Goal: Transaction & Acquisition: Book appointment/travel/reservation

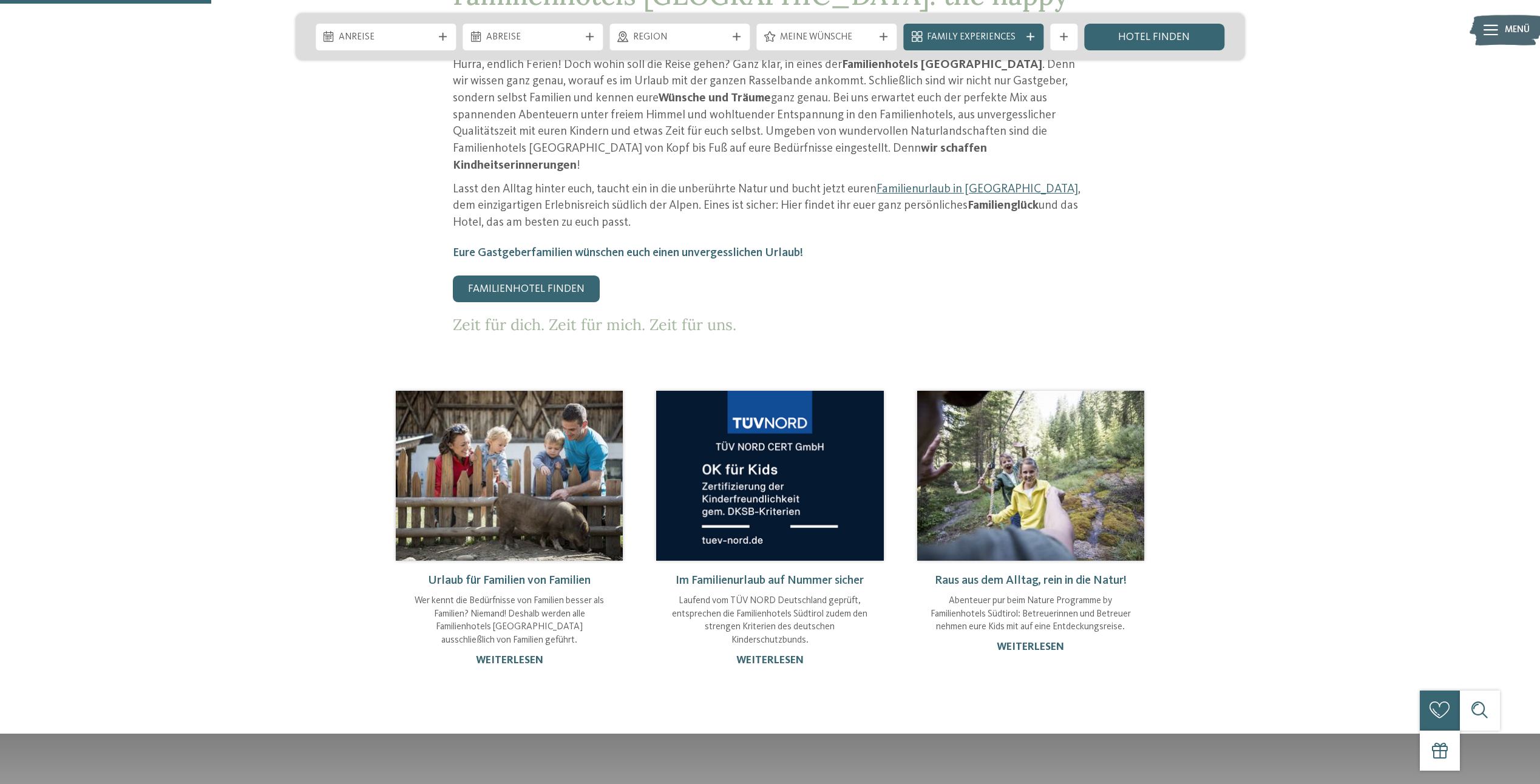
scroll to position [566, 0]
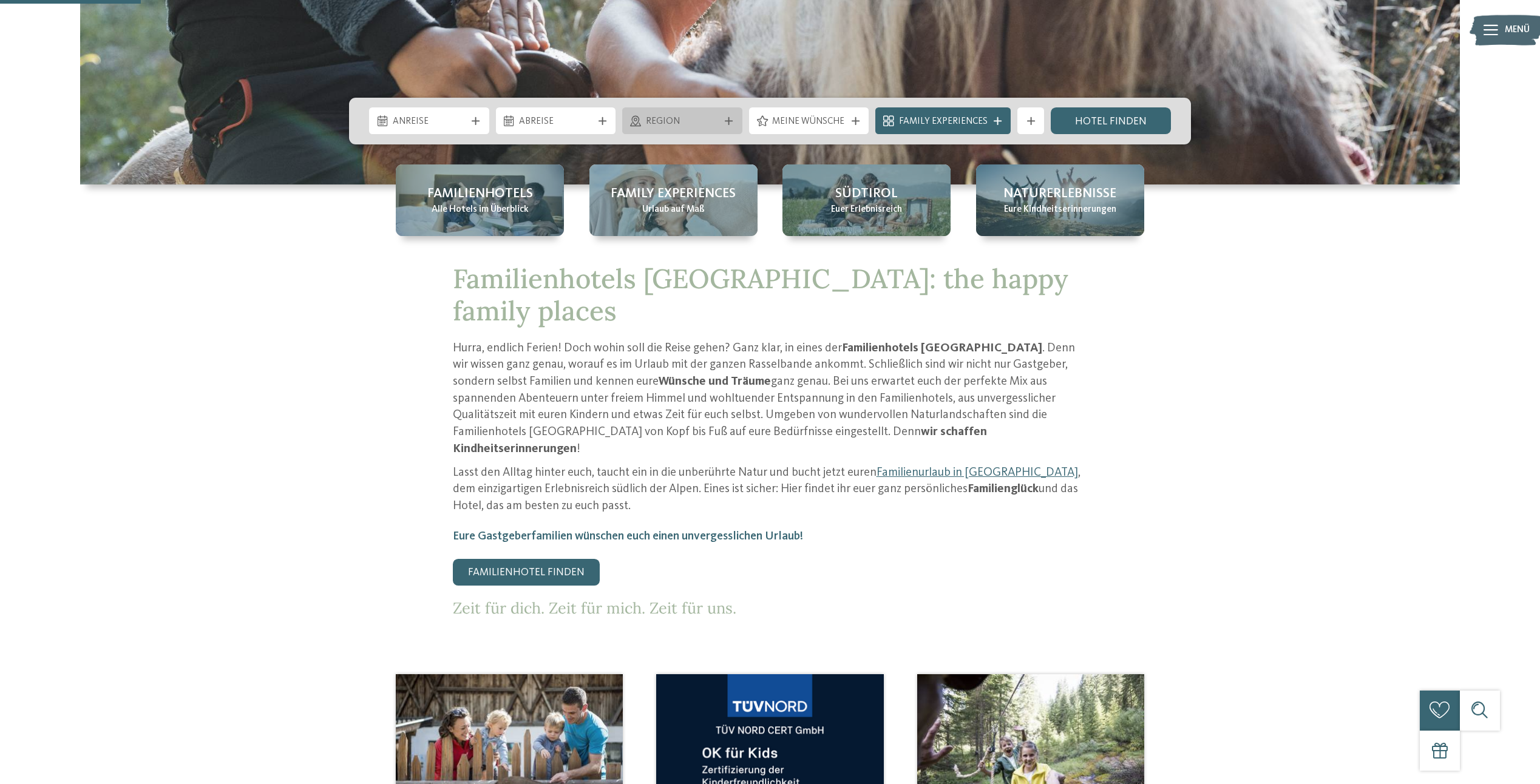
click at [686, 114] on div "Region" at bounding box center [681, 121] width 80 height 14
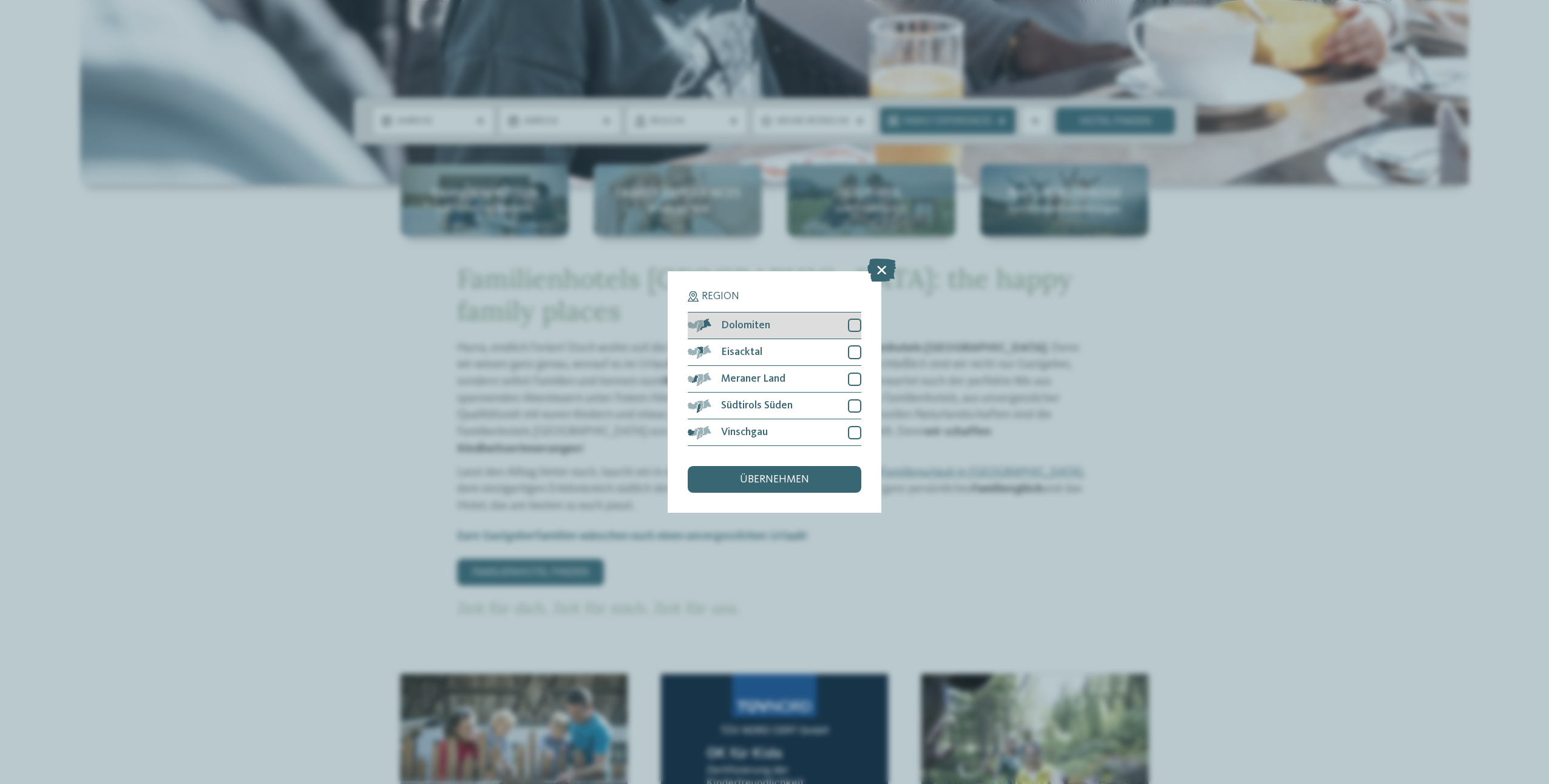
click at [856, 326] on div at bounding box center [855, 325] width 13 height 13
click at [804, 484] on span "übernehmen" at bounding box center [775, 480] width 70 height 11
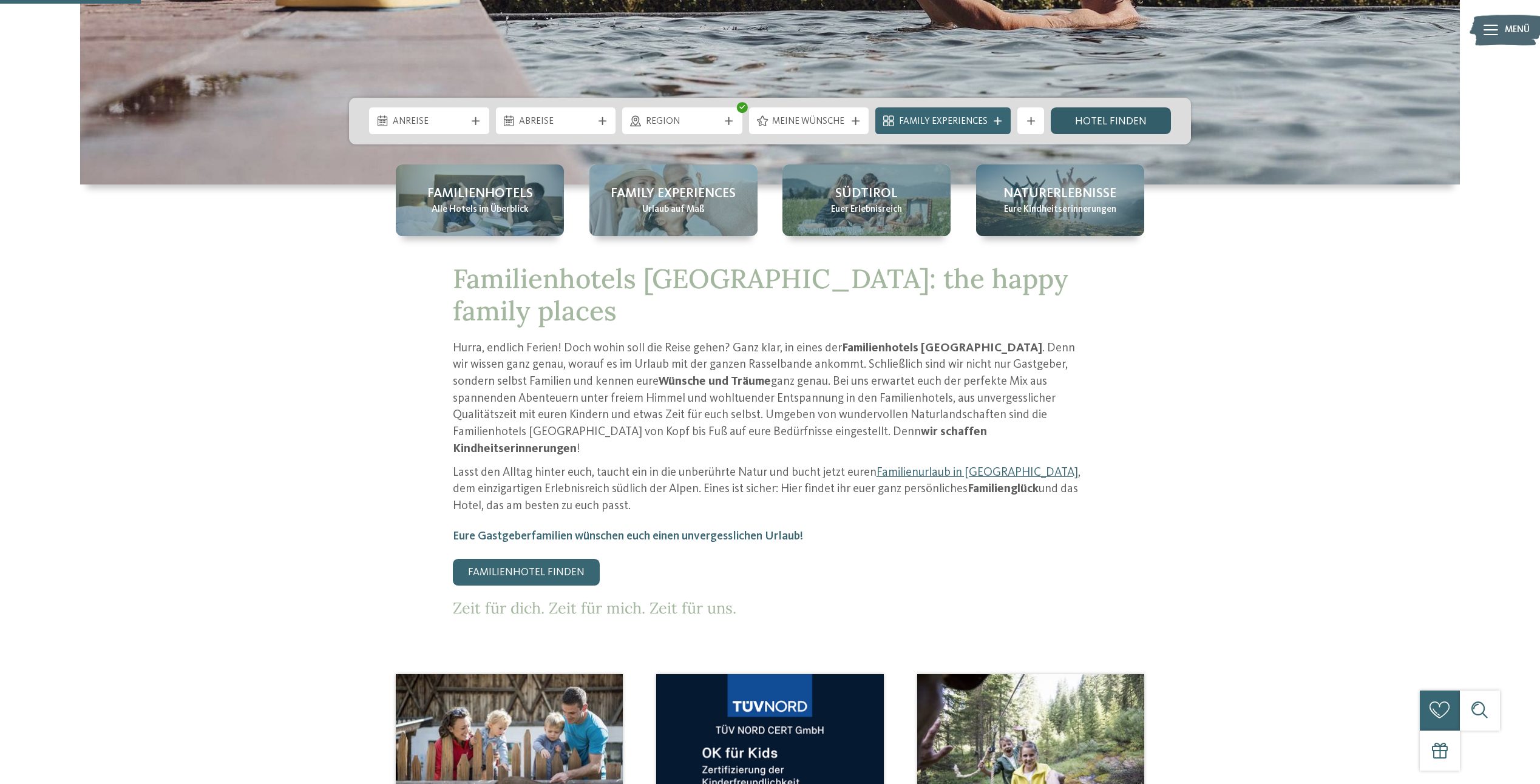
click at [1094, 115] on link "Hotel finden" at bounding box center [1111, 121] width 120 height 27
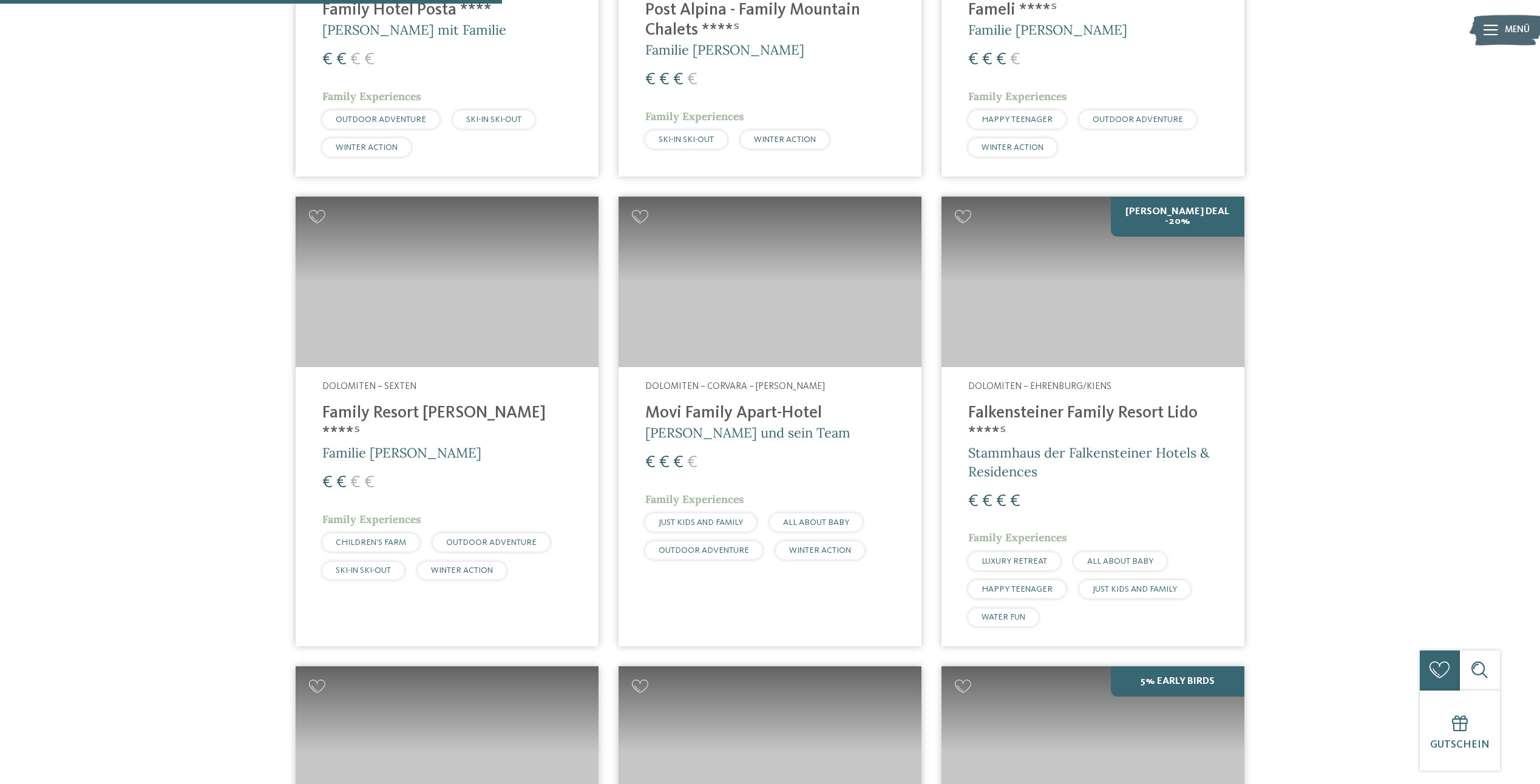
scroll to position [445, 0]
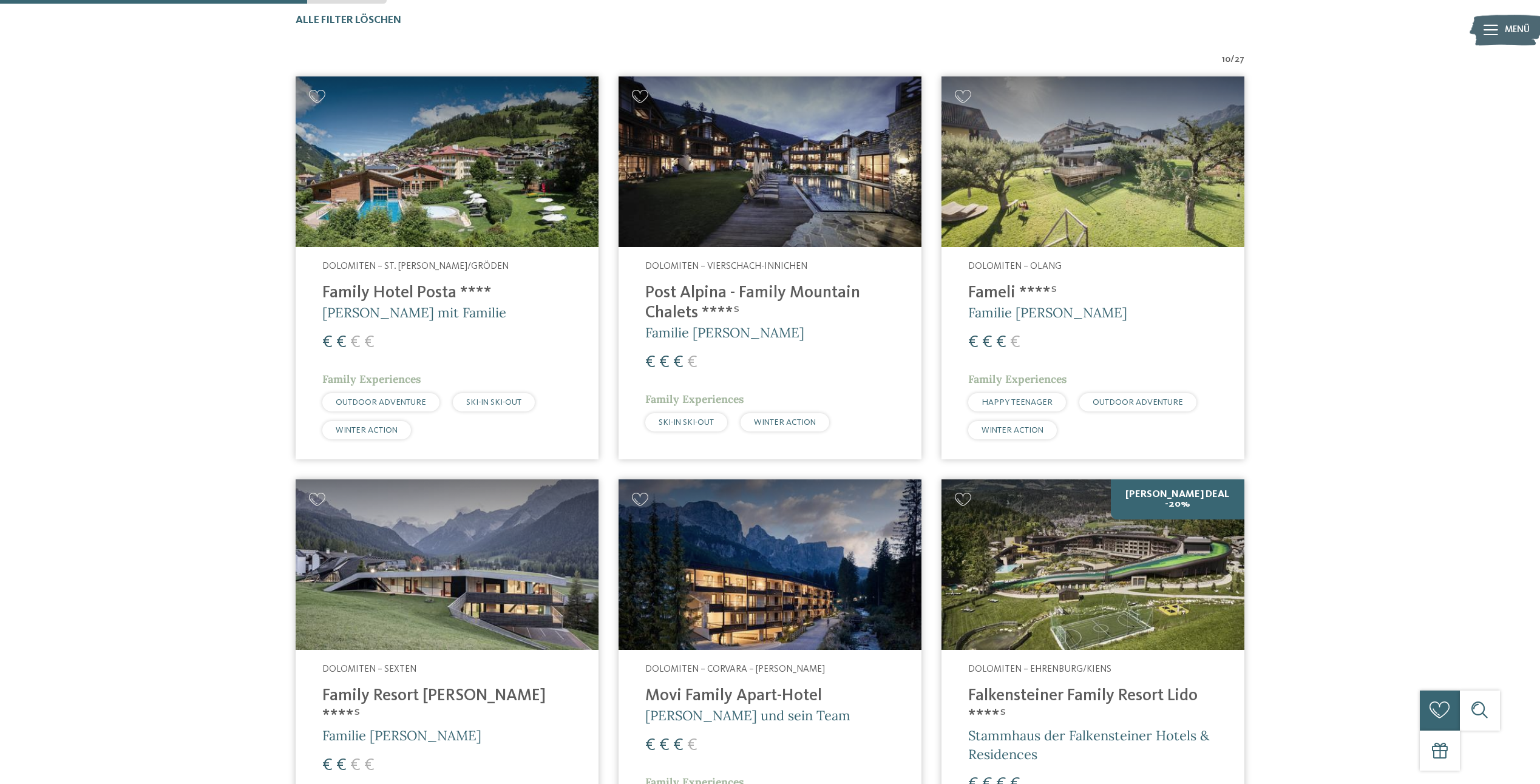
click at [715, 292] on h4 "Post Alpina - Family Mountain Chalets ****ˢ" at bounding box center [770, 303] width 250 height 40
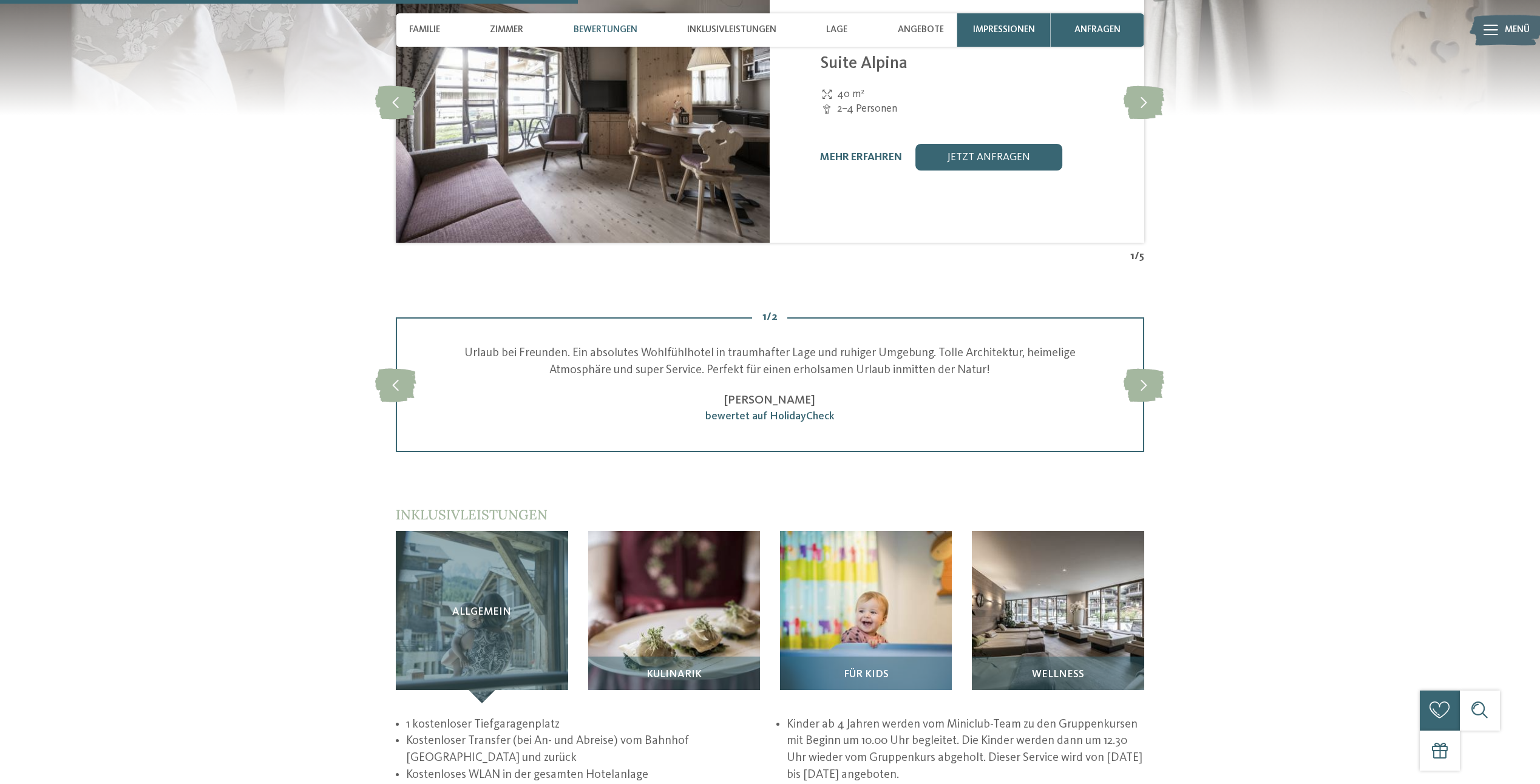
scroll to position [1415, 0]
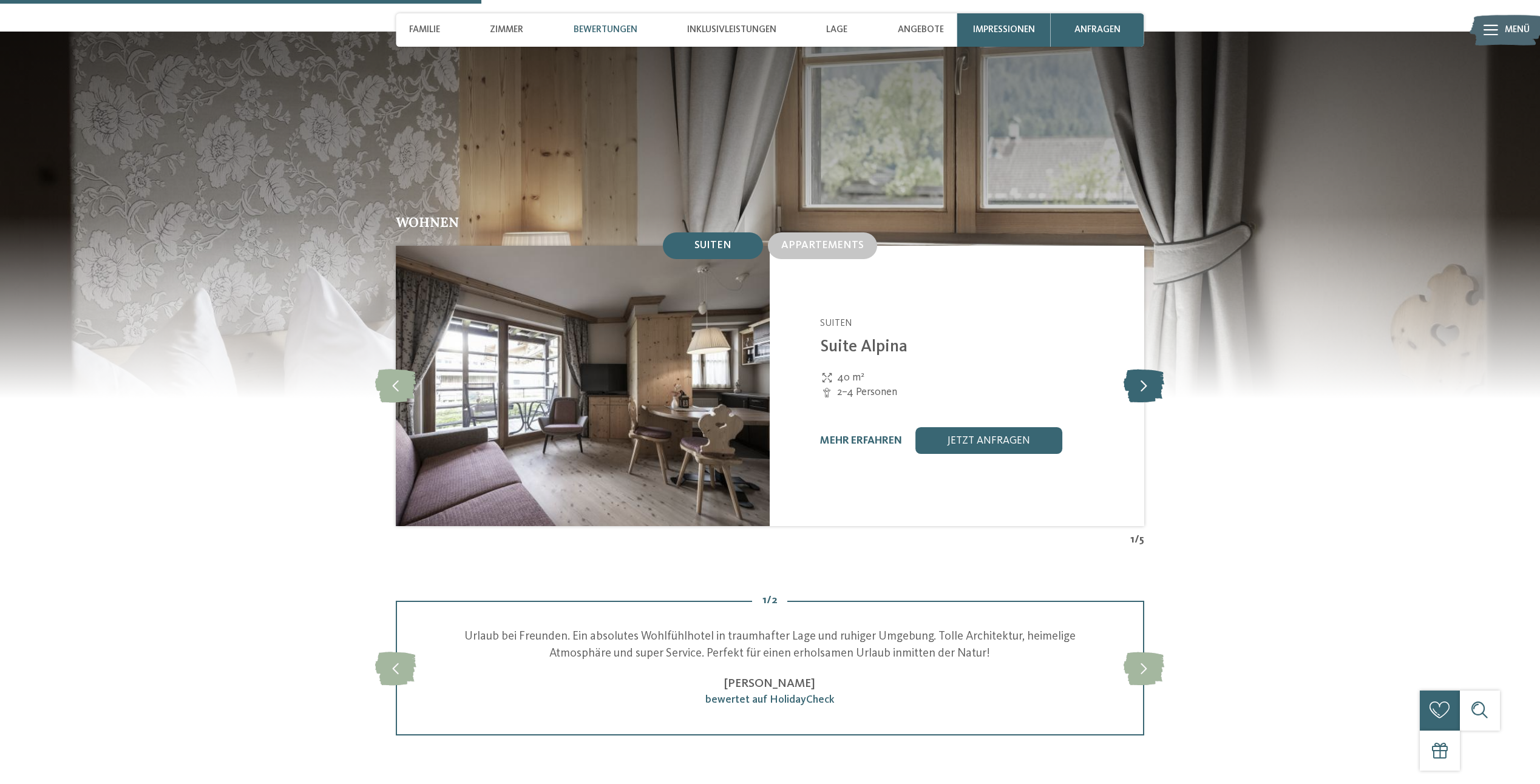
click at [1129, 369] on icon at bounding box center [1143, 386] width 40 height 33
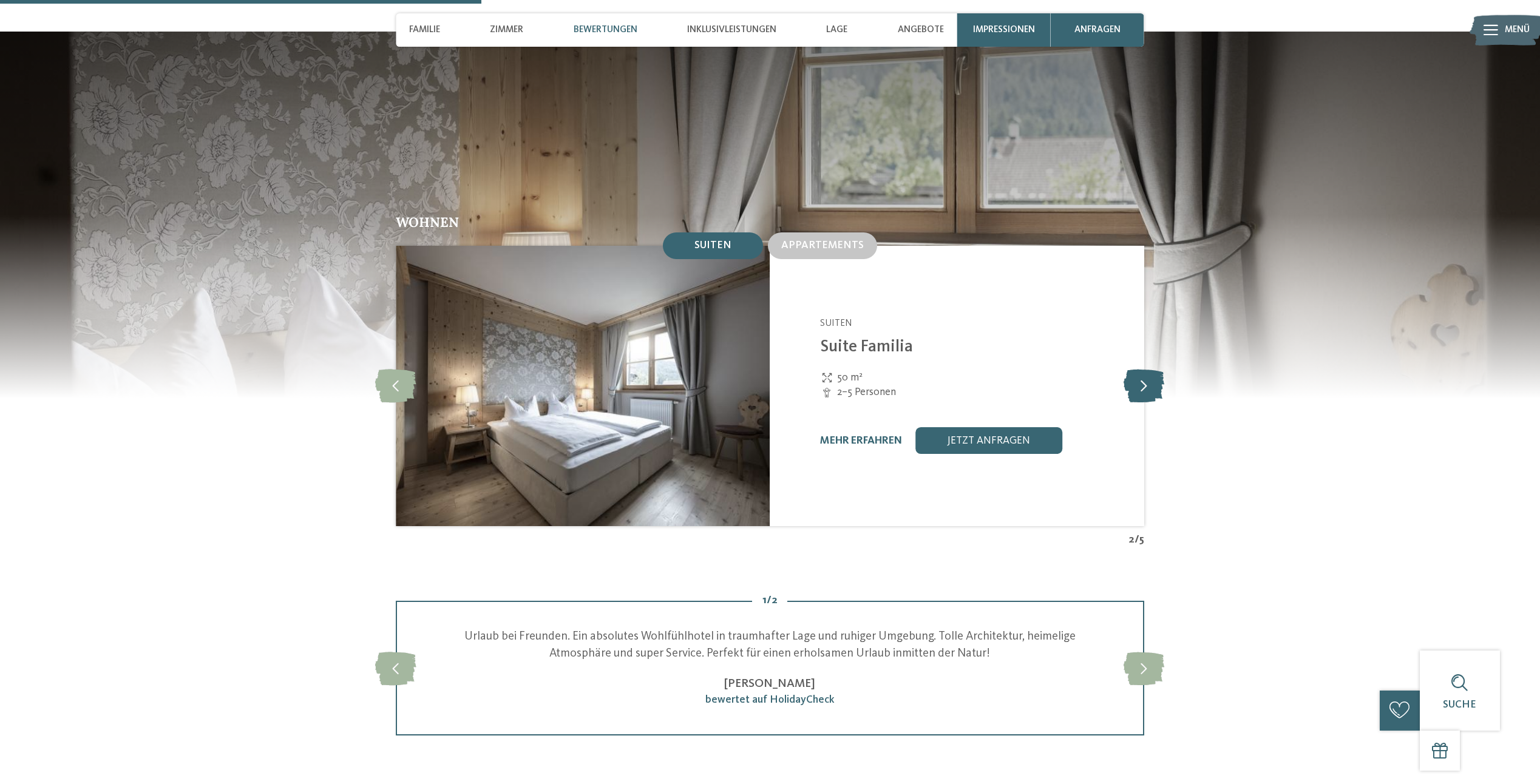
click at [1129, 369] on icon at bounding box center [1143, 386] width 40 height 33
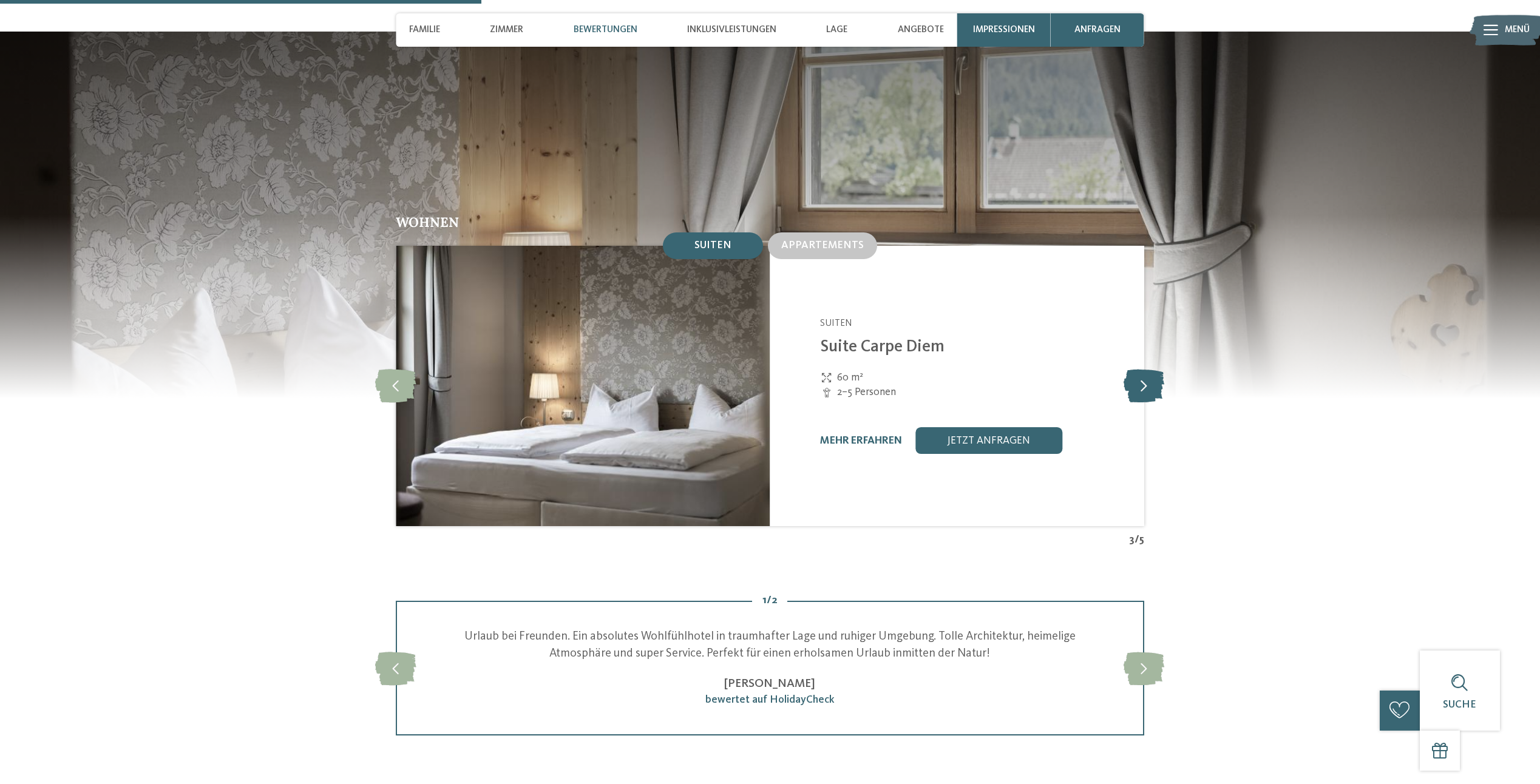
click at [1129, 369] on icon at bounding box center [1143, 386] width 40 height 33
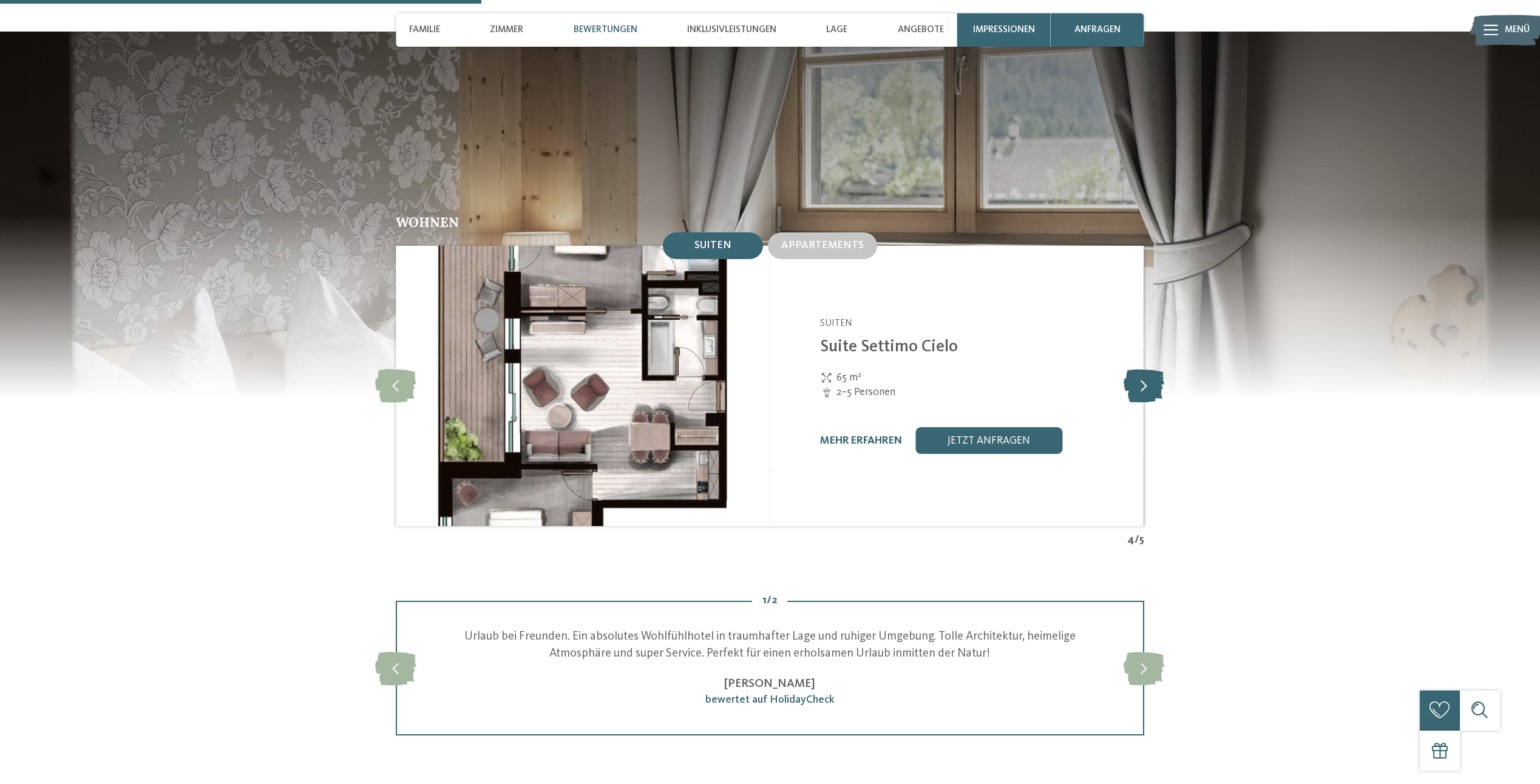
click at [1146, 369] on icon at bounding box center [1143, 386] width 40 height 33
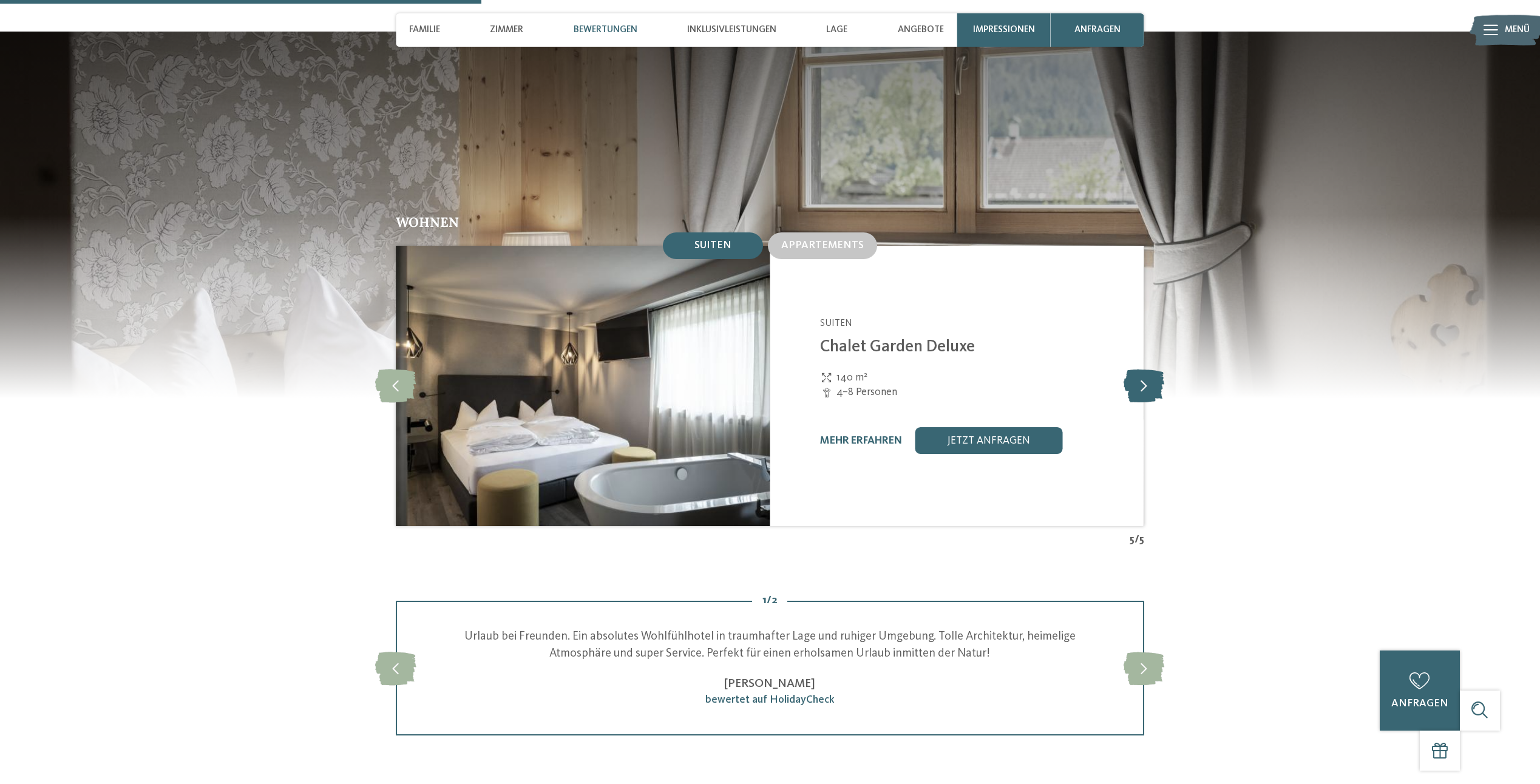
click at [1146, 369] on icon at bounding box center [1143, 386] width 40 height 33
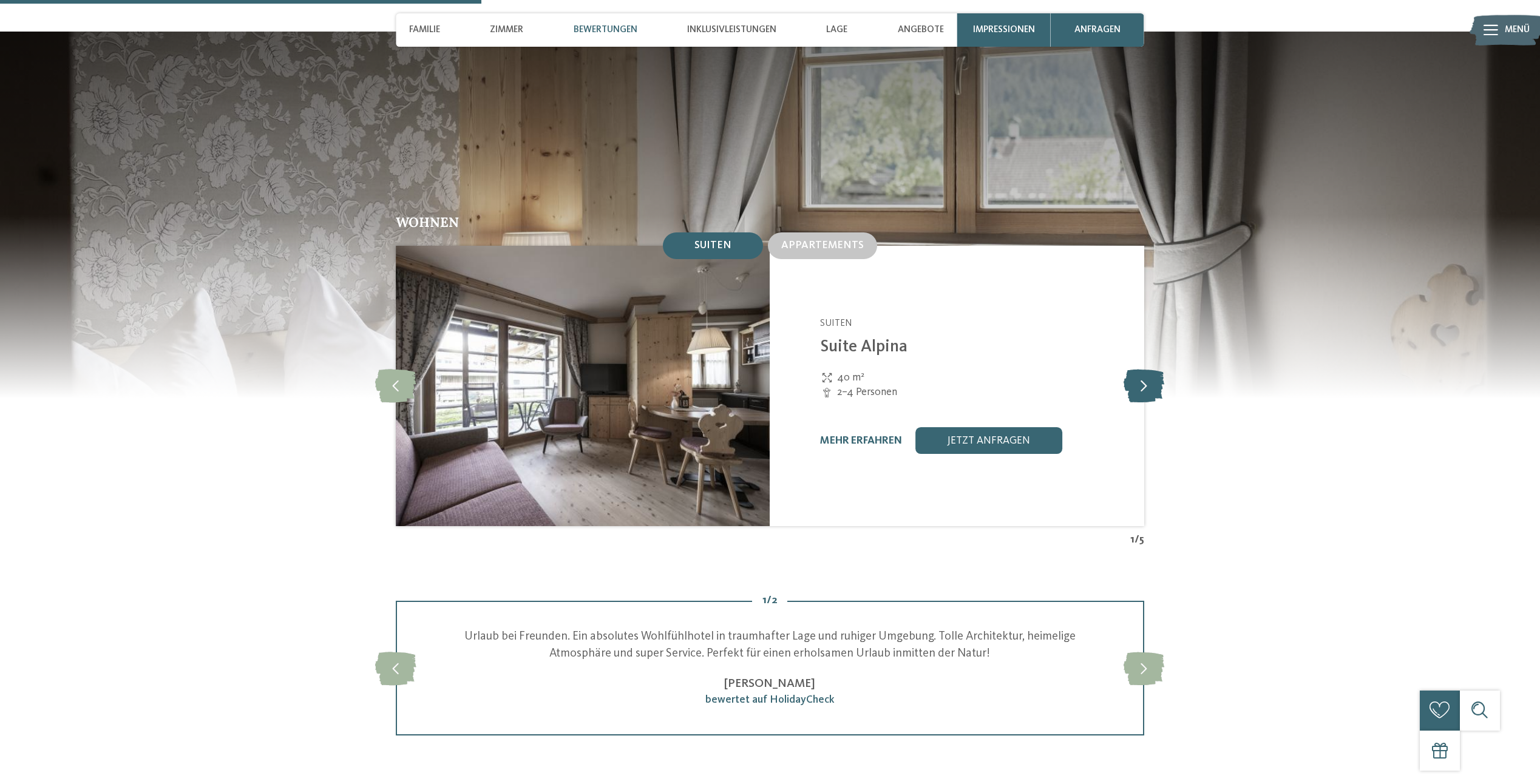
click at [1146, 369] on icon at bounding box center [1143, 386] width 40 height 33
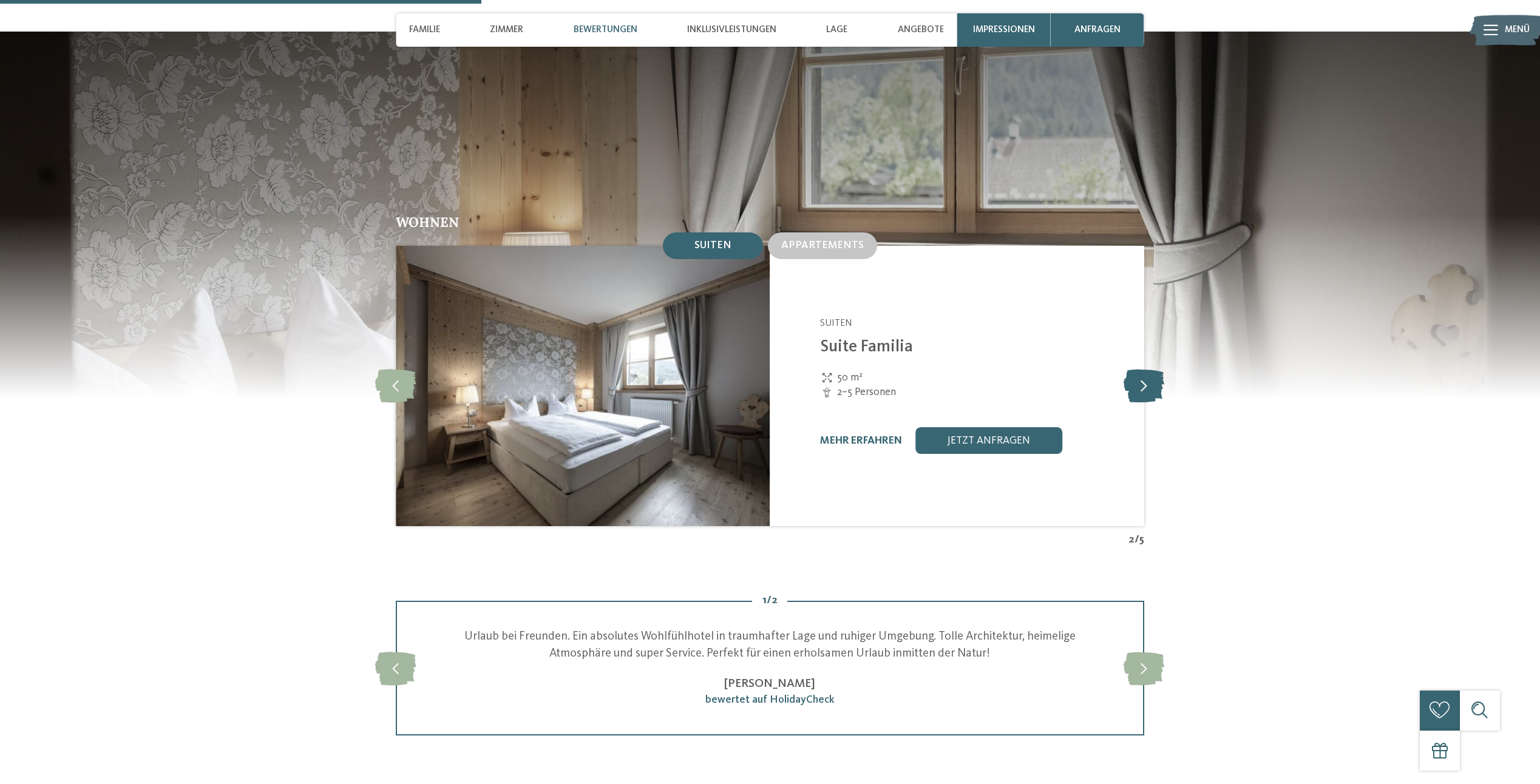
click at [1146, 369] on icon at bounding box center [1143, 386] width 40 height 33
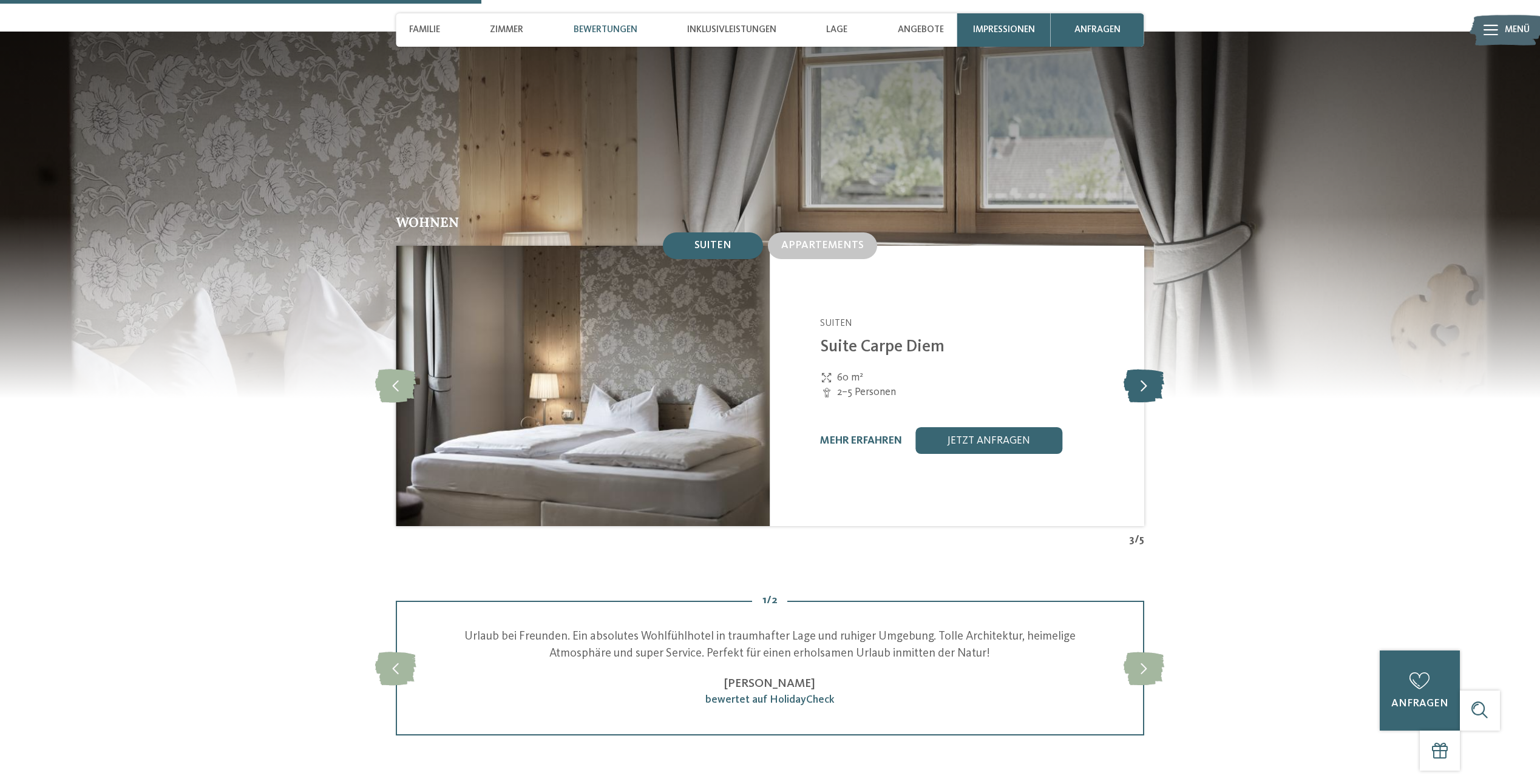
click at [1144, 369] on icon at bounding box center [1143, 386] width 40 height 33
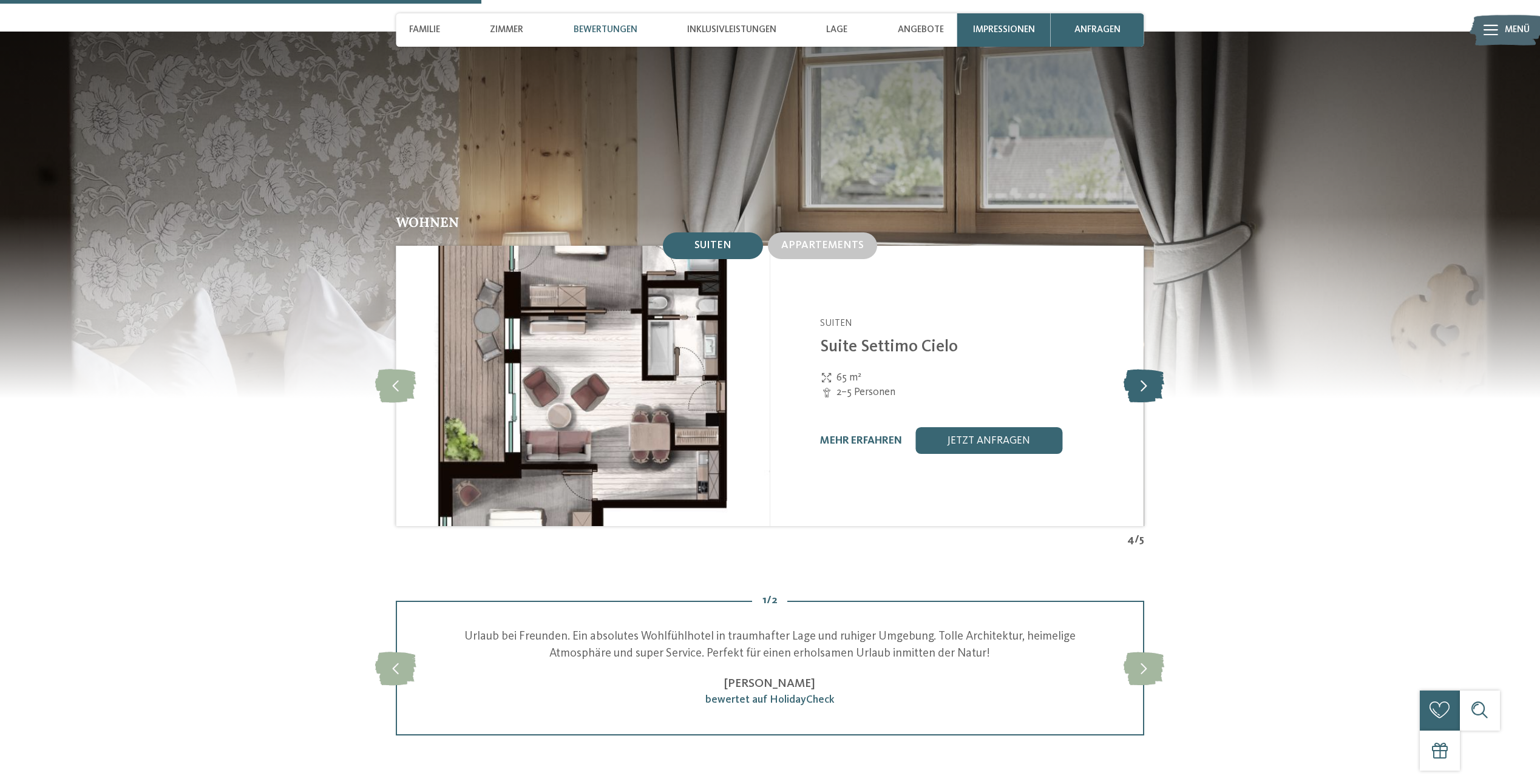
click at [1135, 369] on icon at bounding box center [1143, 386] width 40 height 33
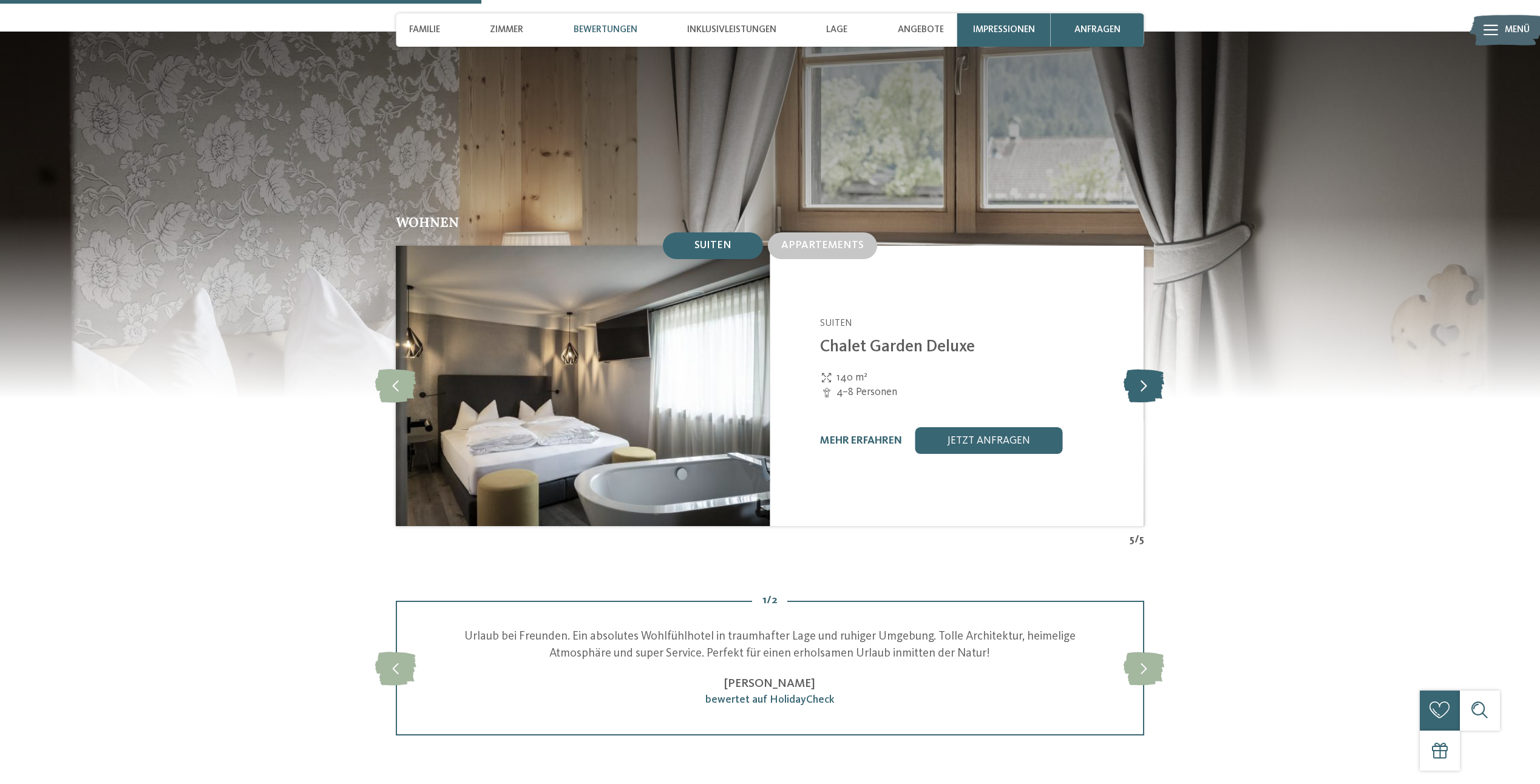
click at [1134, 369] on icon at bounding box center [1143, 386] width 40 height 33
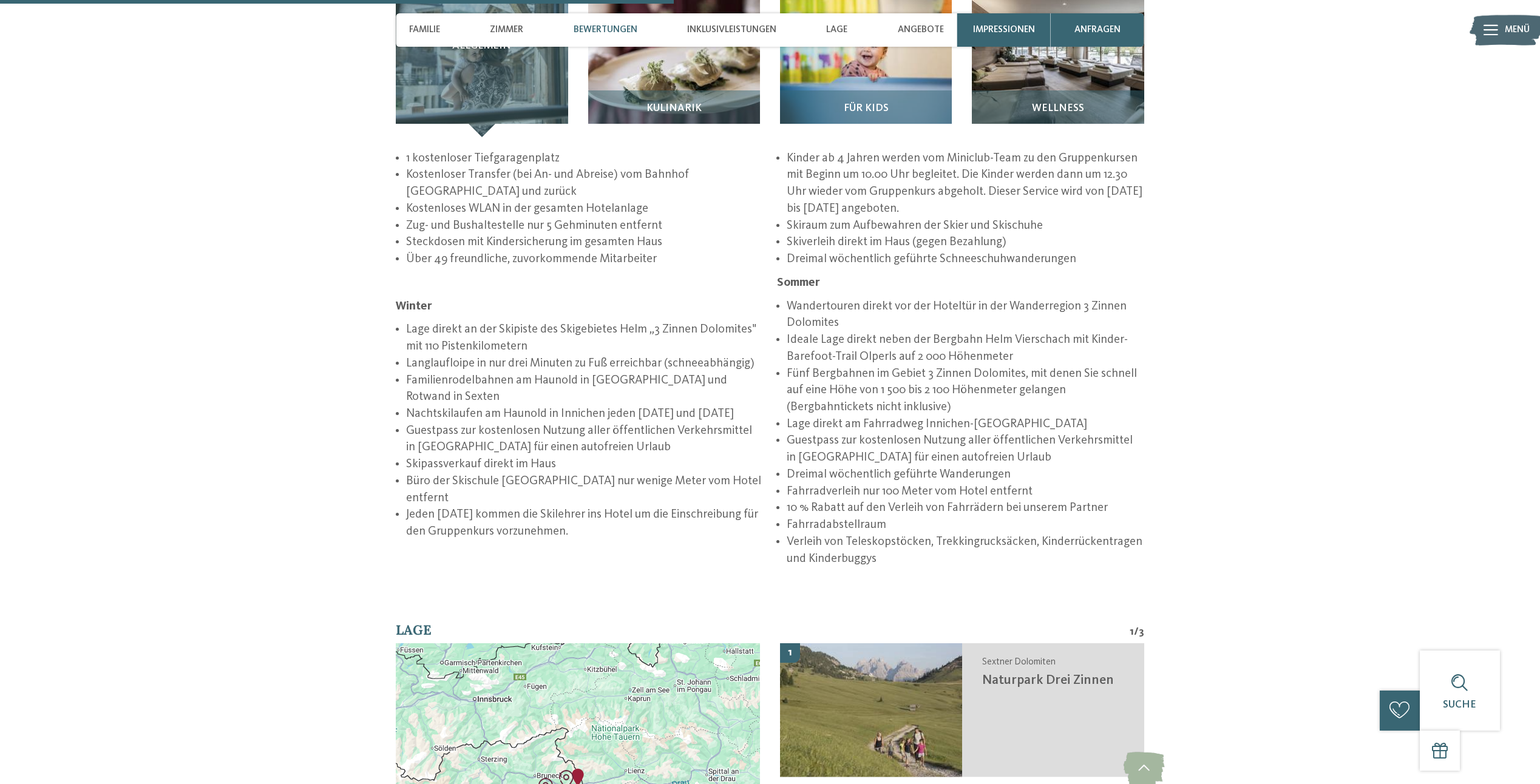
scroll to position [1982, 0]
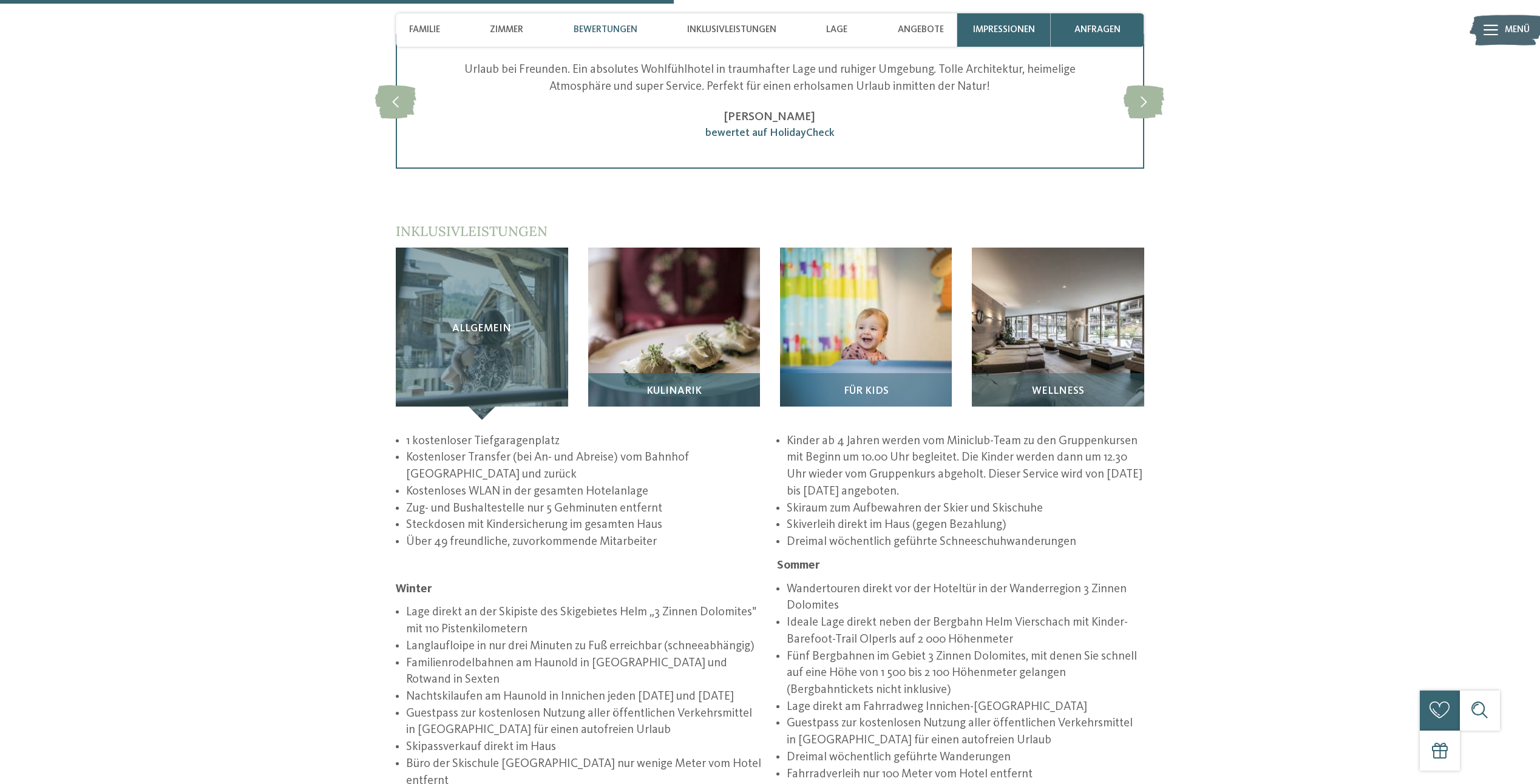
click at [702, 247] on img at bounding box center [674, 333] width 172 height 172
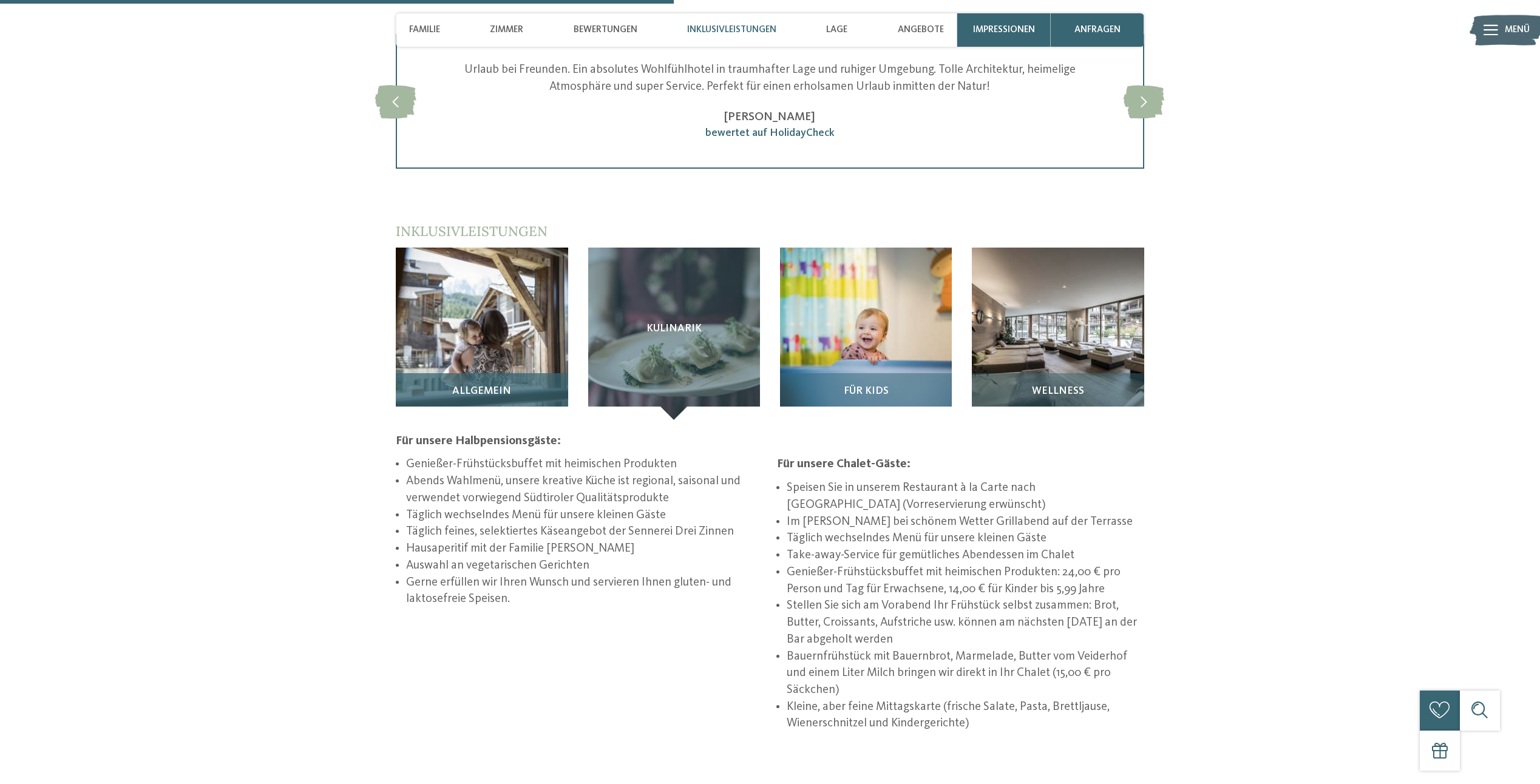
click at [485, 292] on div "DE IT EN ab" at bounding box center [770, 653] width 1540 height 5270
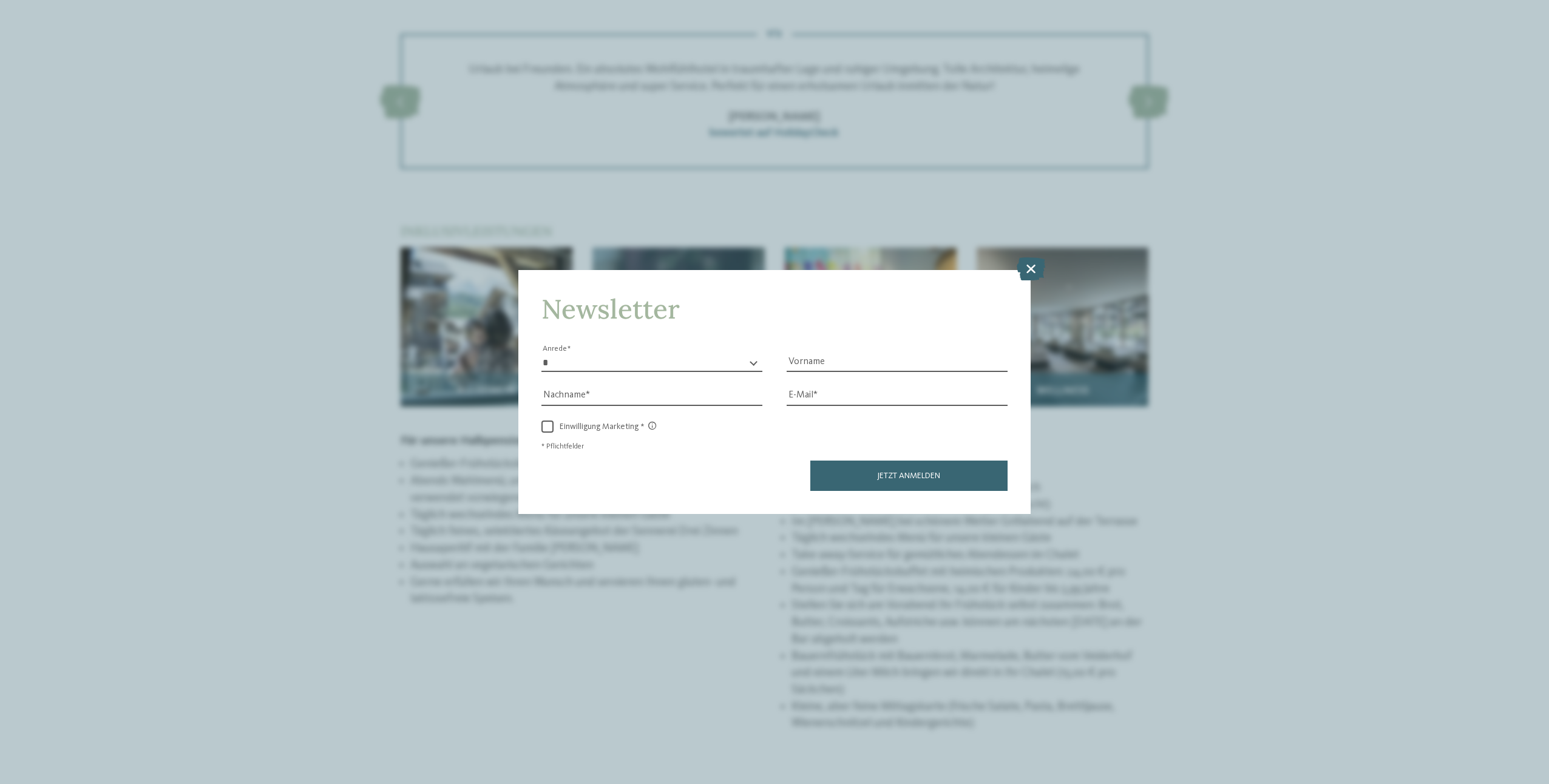
click at [1037, 262] on icon at bounding box center [1031, 269] width 28 height 23
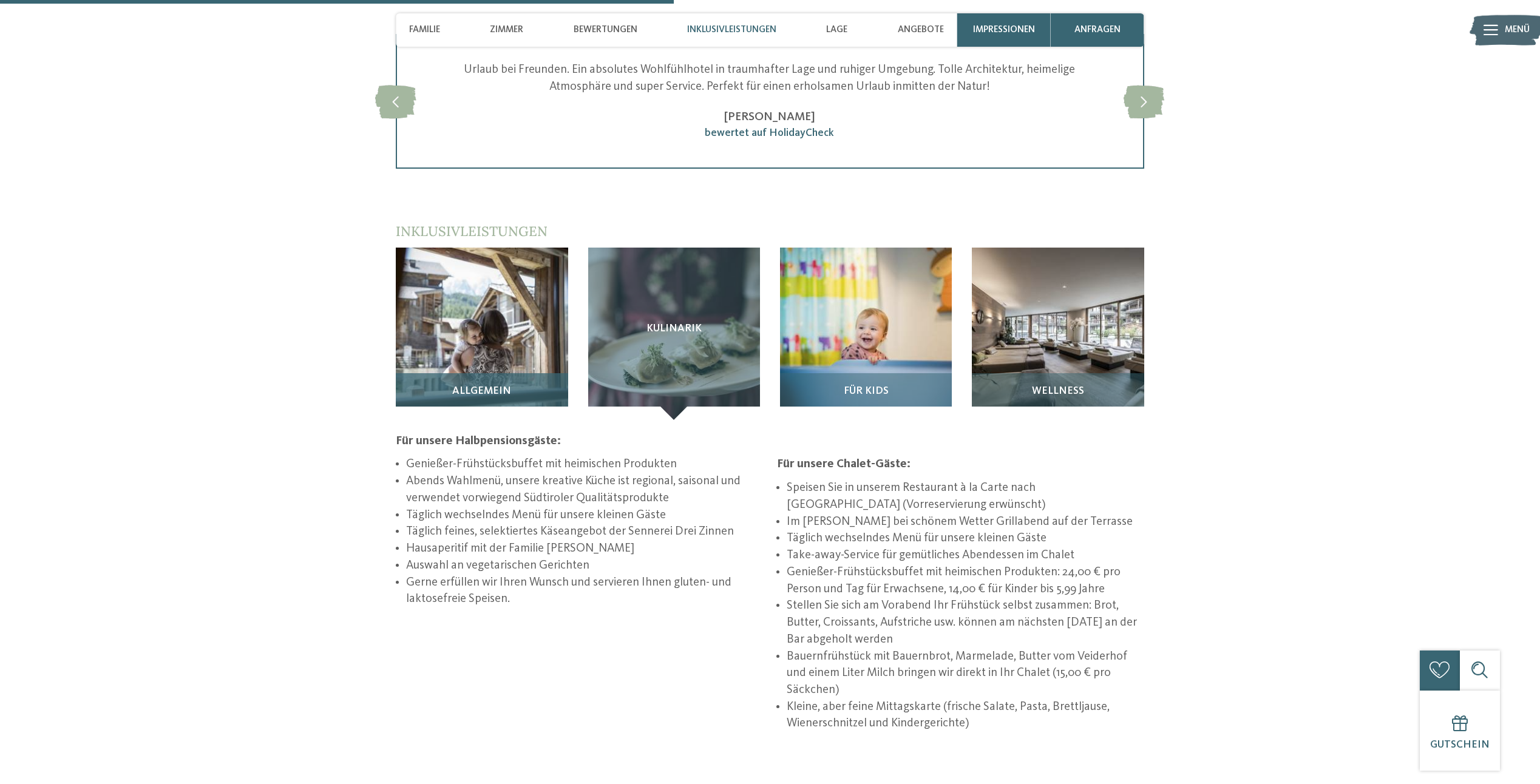
click at [483, 373] on div "Allgemein" at bounding box center [481, 396] width 172 height 47
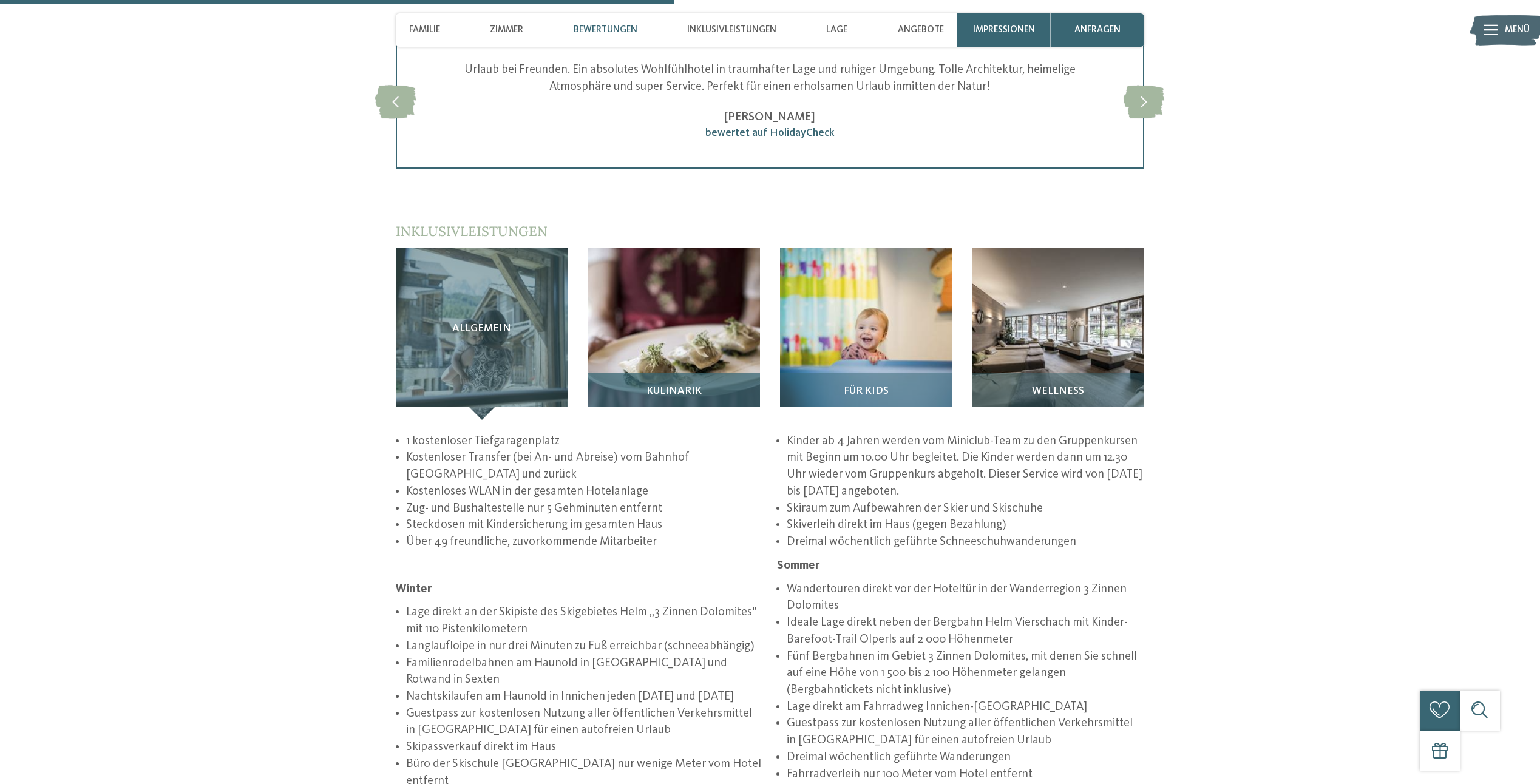
click at [644, 260] on img at bounding box center [674, 333] width 172 height 172
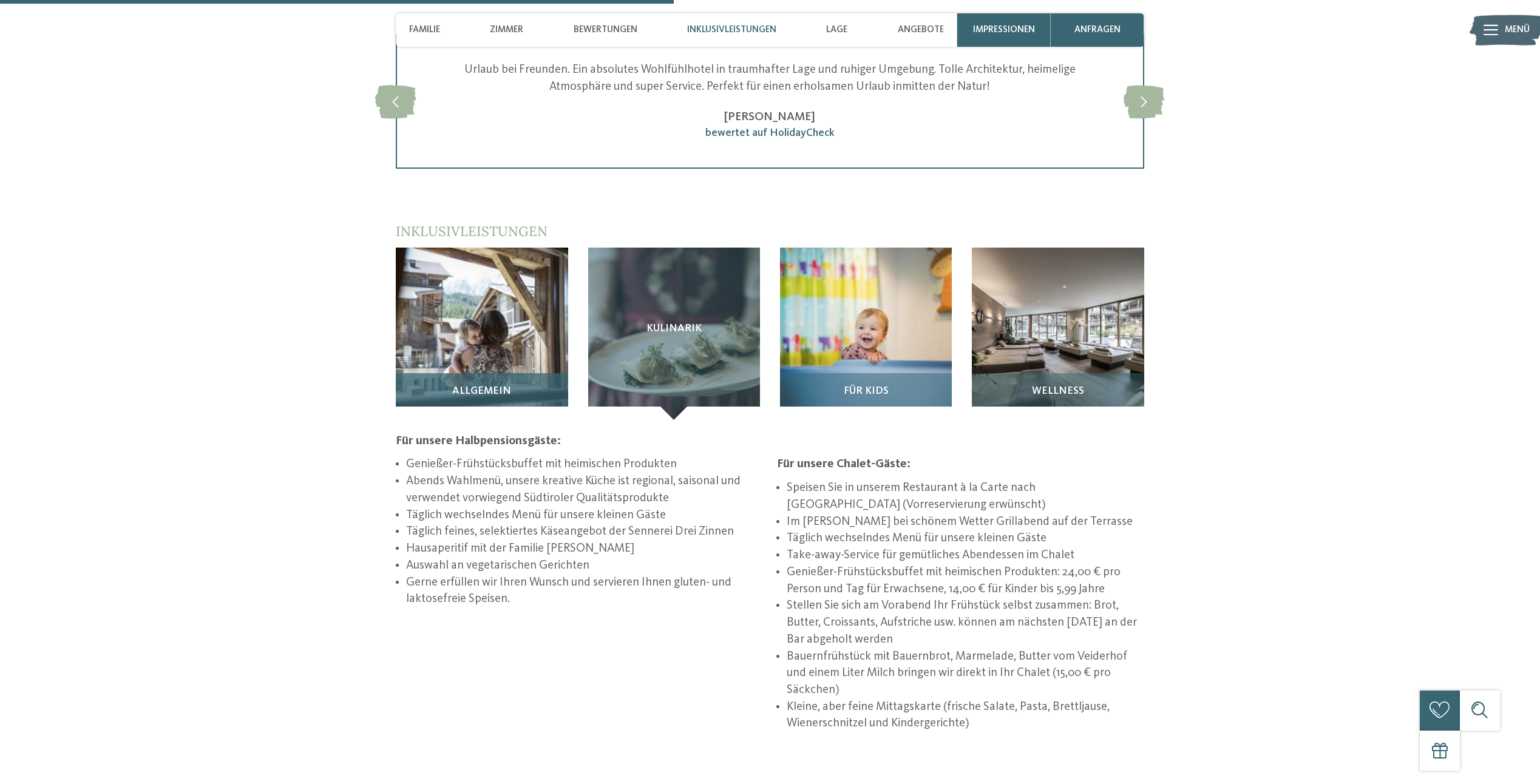
click at [432, 294] on img at bounding box center [481, 333] width 172 height 172
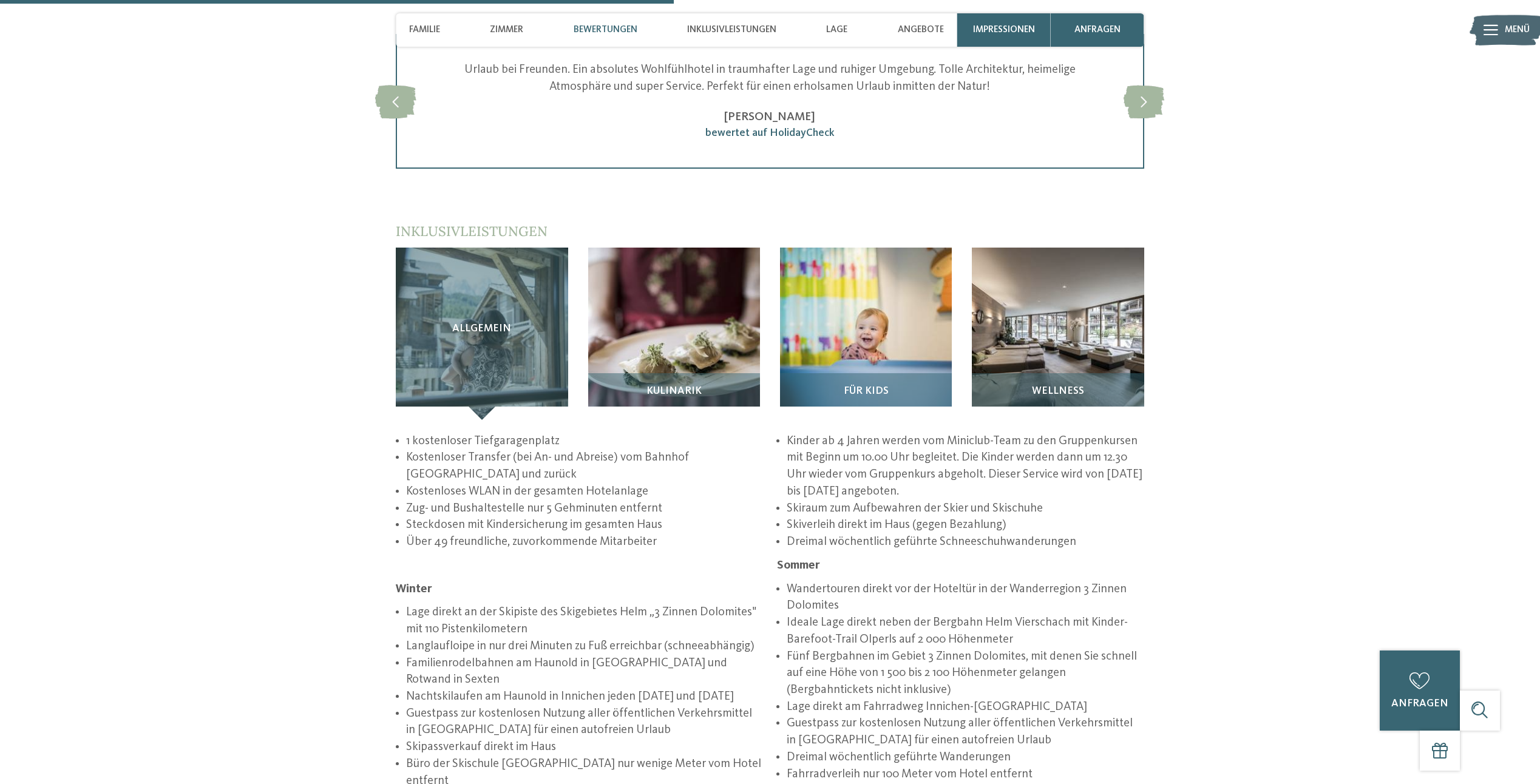
click at [577, 268] on article "Allgemein" at bounding box center [481, 333] width 192 height 172
click at [640, 270] on img at bounding box center [674, 333] width 172 height 172
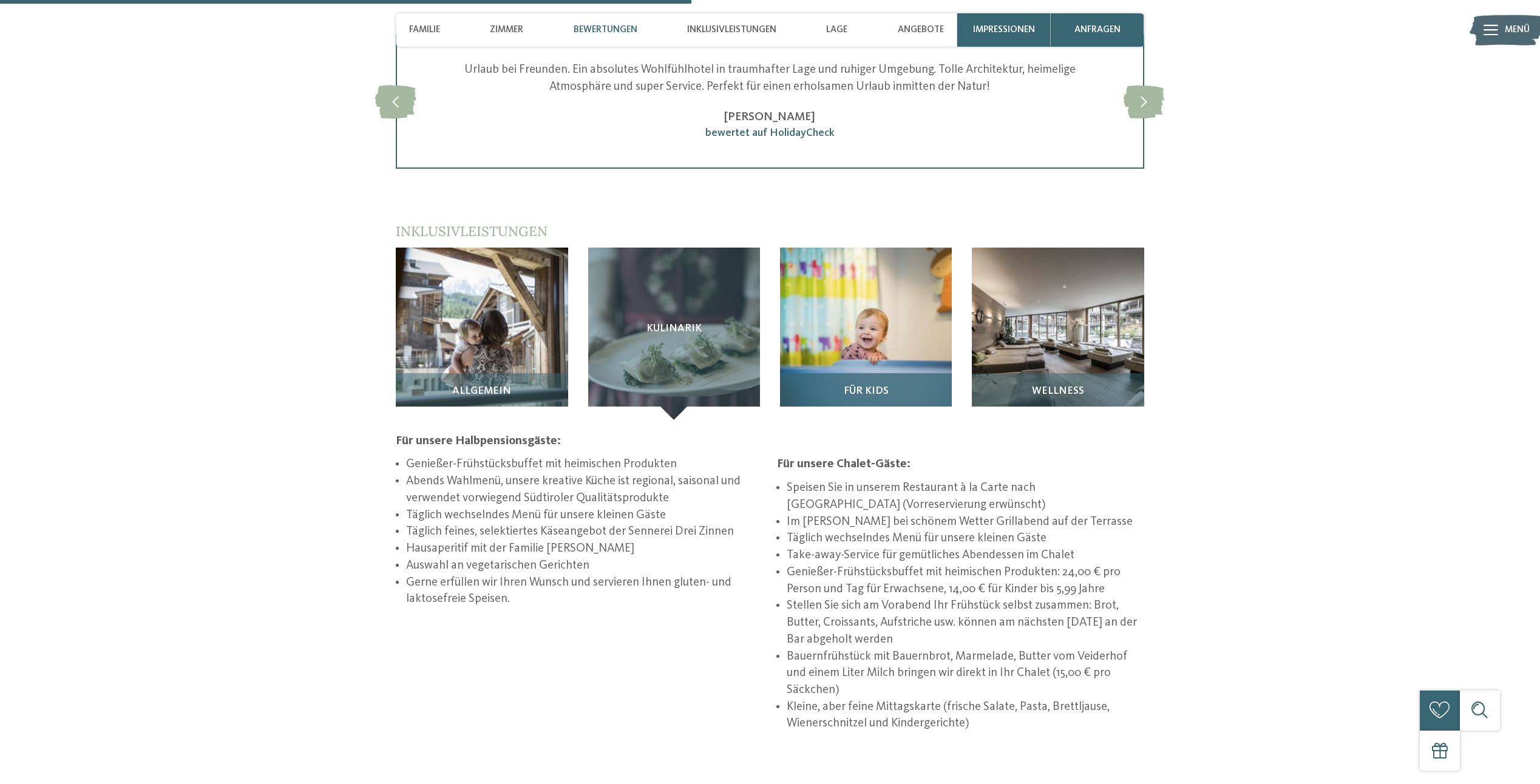
click at [821, 281] on img at bounding box center [866, 333] width 172 height 172
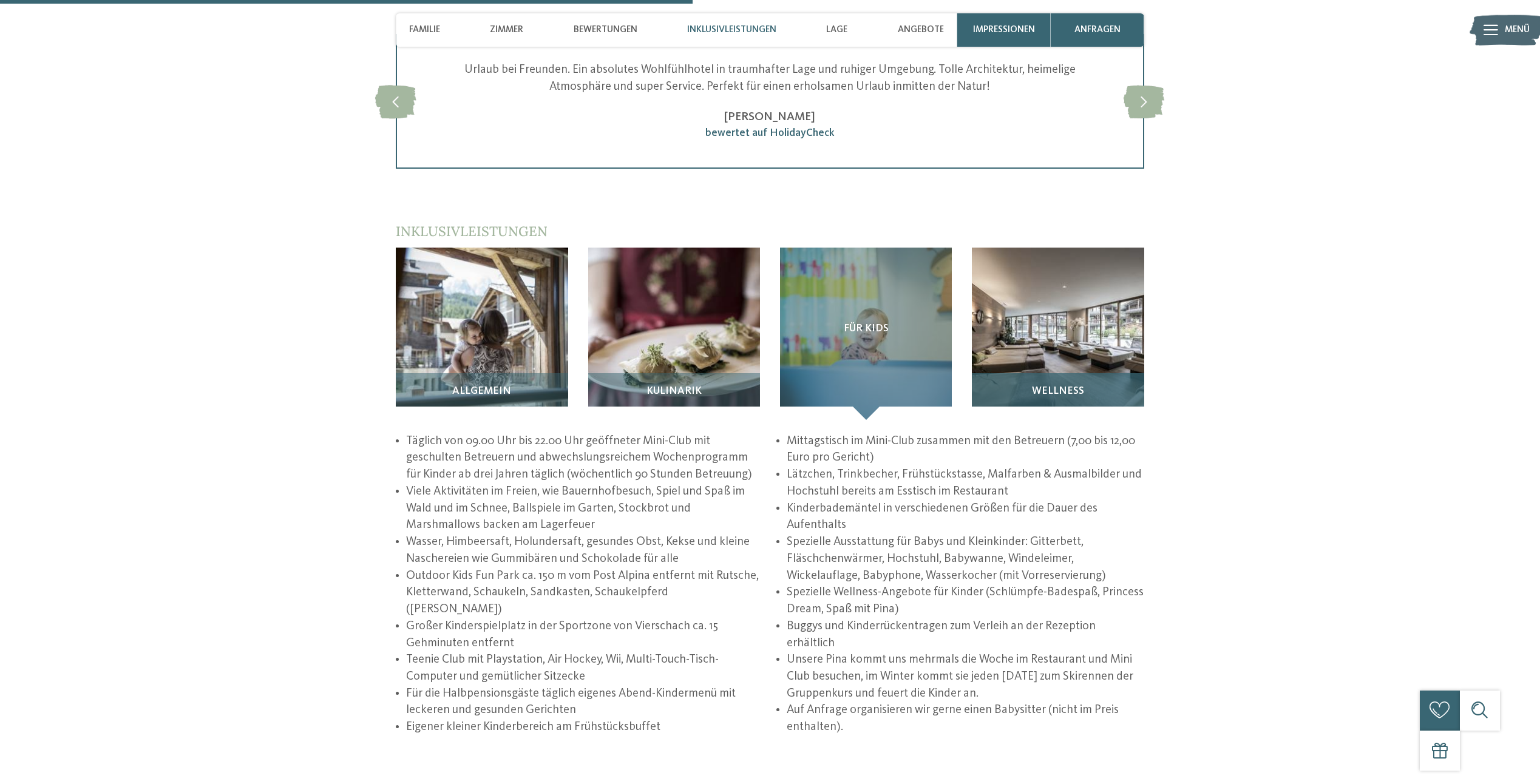
click at [1047, 300] on img at bounding box center [1057, 333] width 172 height 172
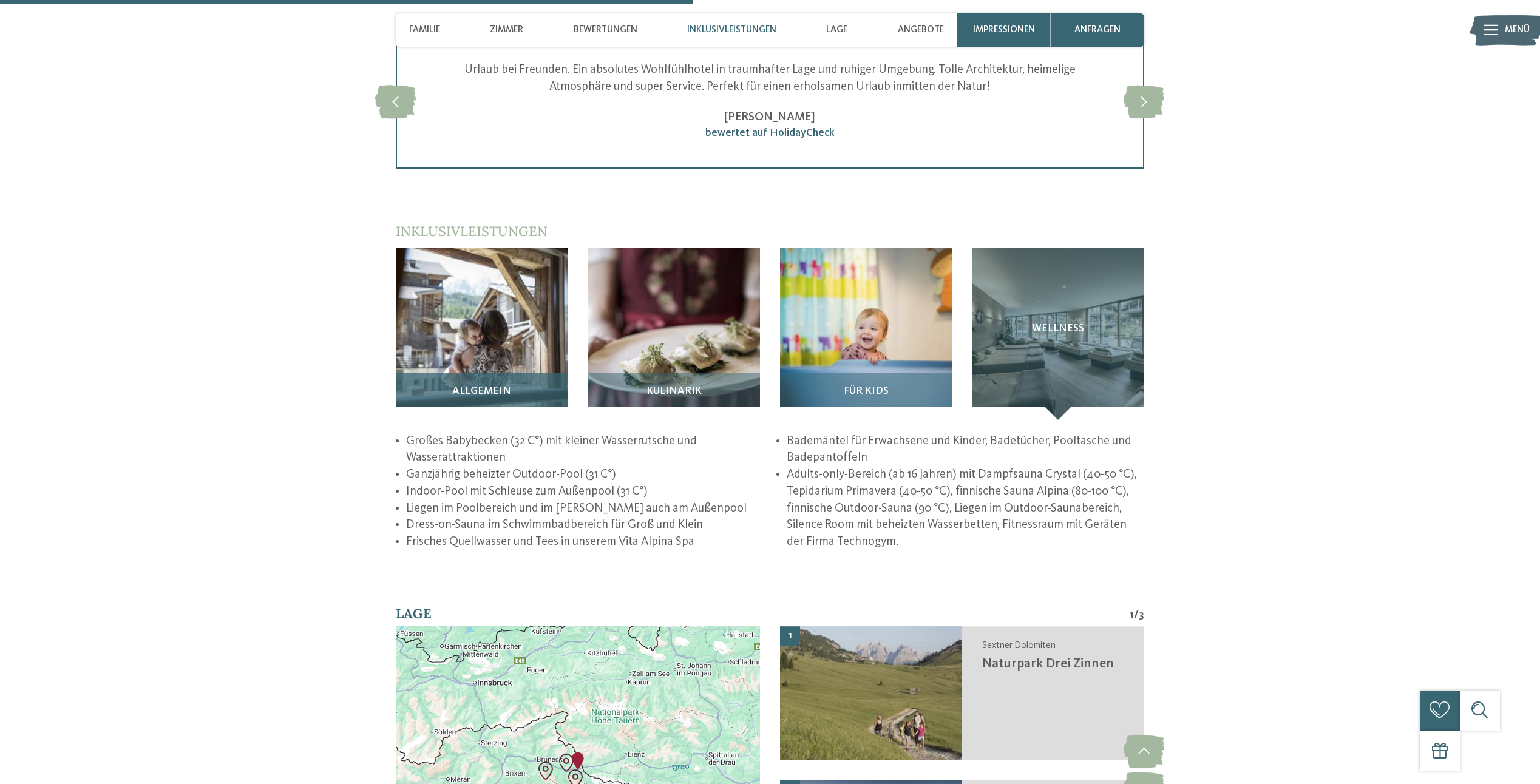
click at [495, 252] on img at bounding box center [481, 333] width 172 height 172
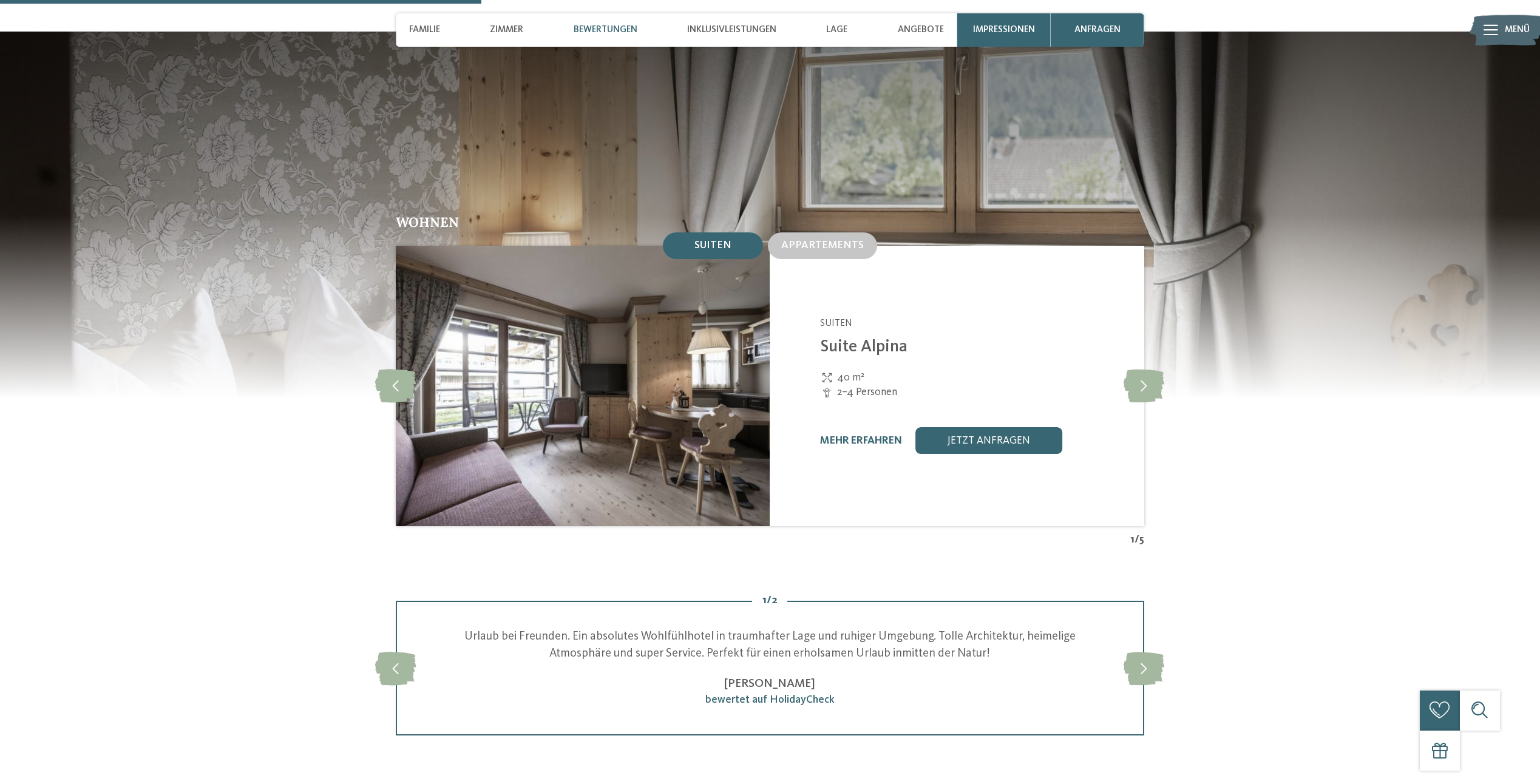
scroll to position [1699, 0]
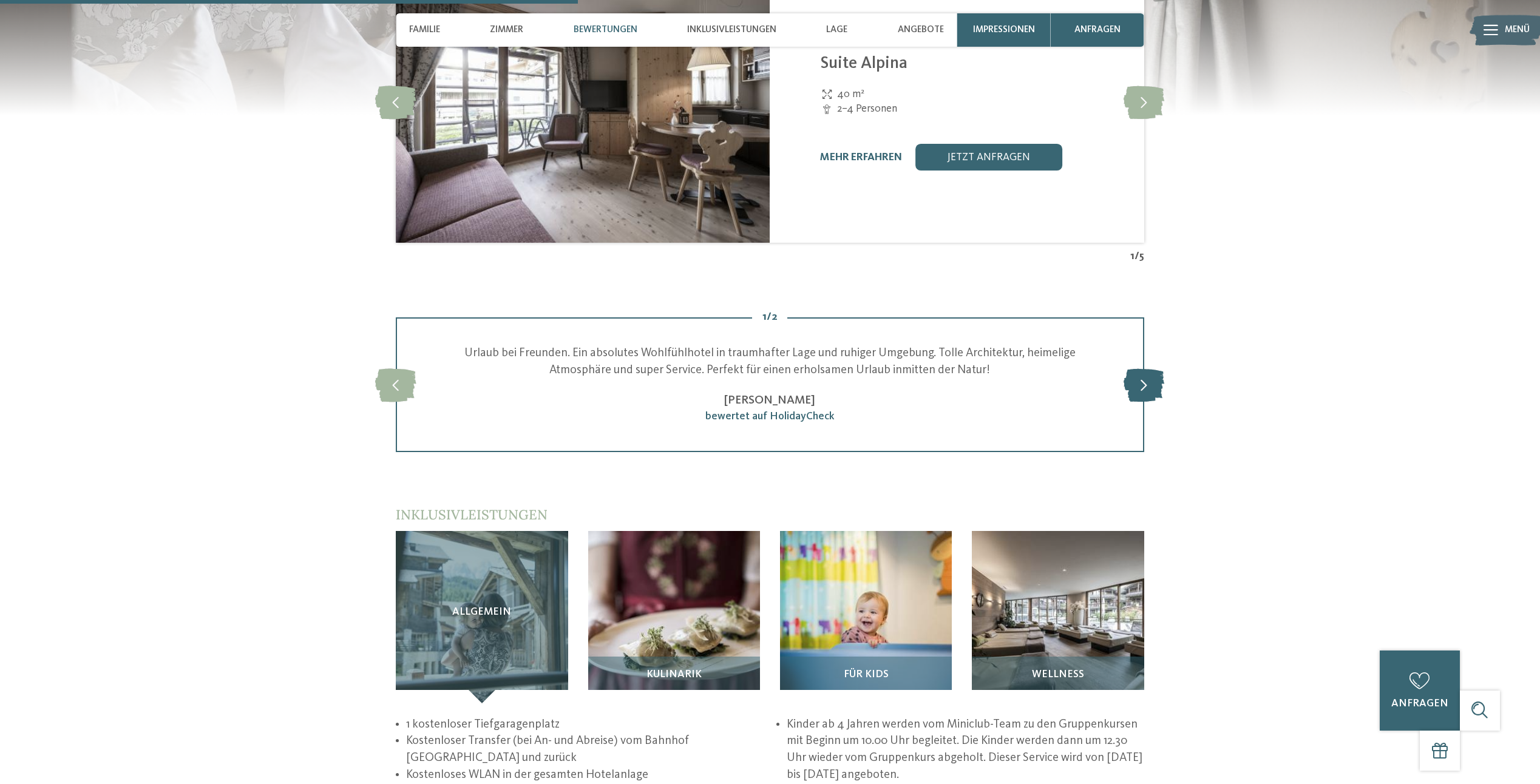
click at [1143, 368] on icon at bounding box center [1143, 385] width 40 height 33
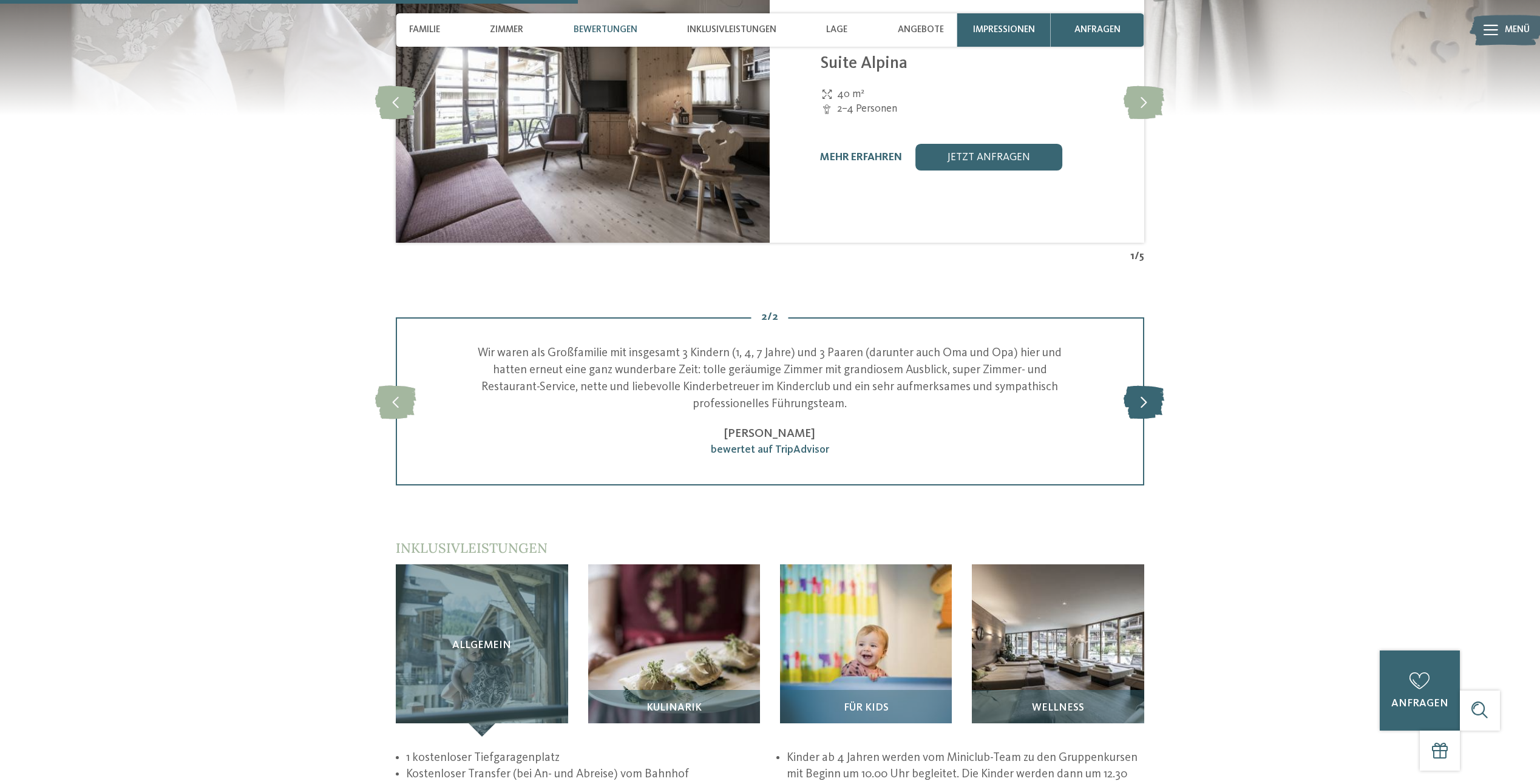
click at [1135, 385] on icon at bounding box center [1143, 401] width 40 height 33
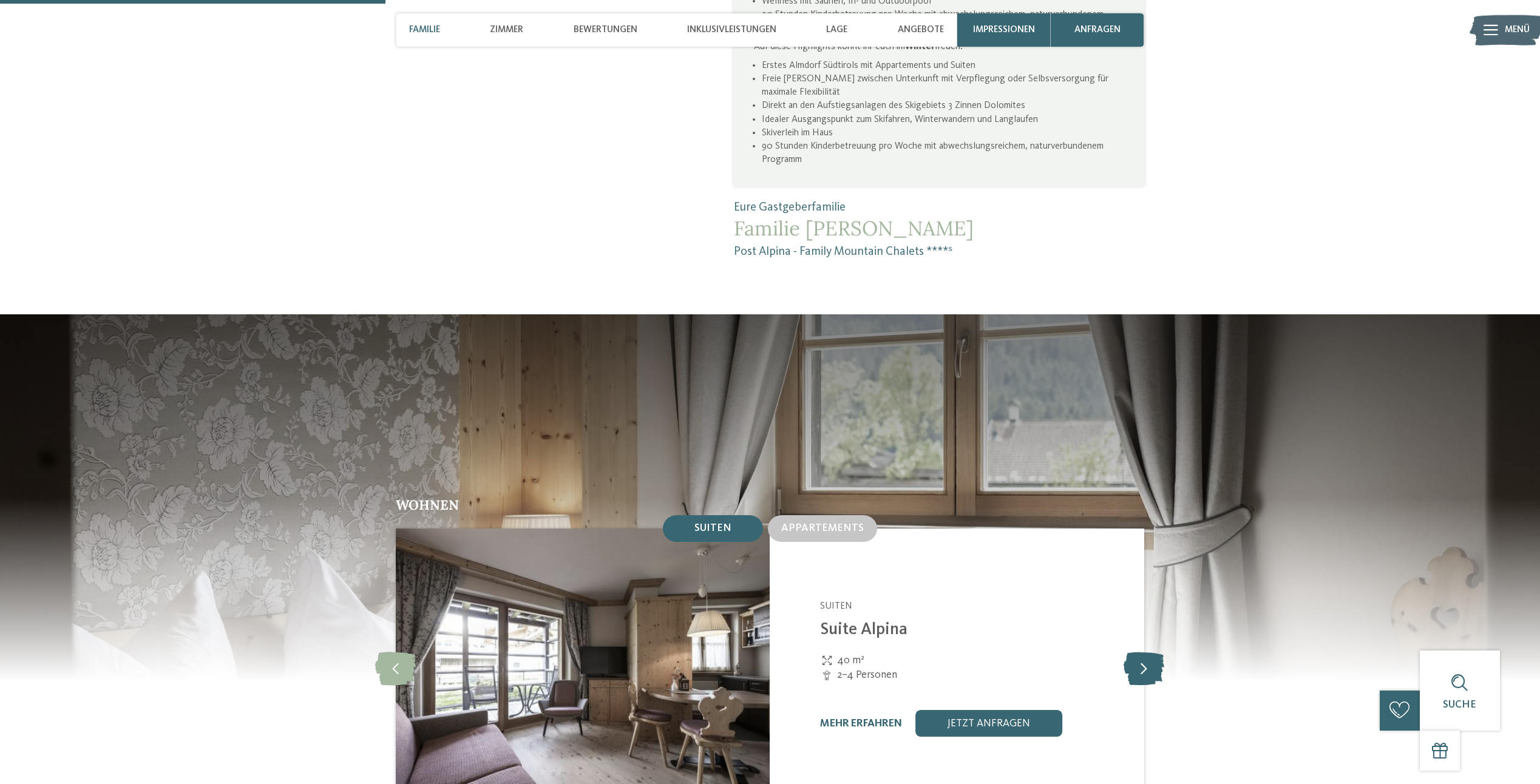
scroll to position [1415, 0]
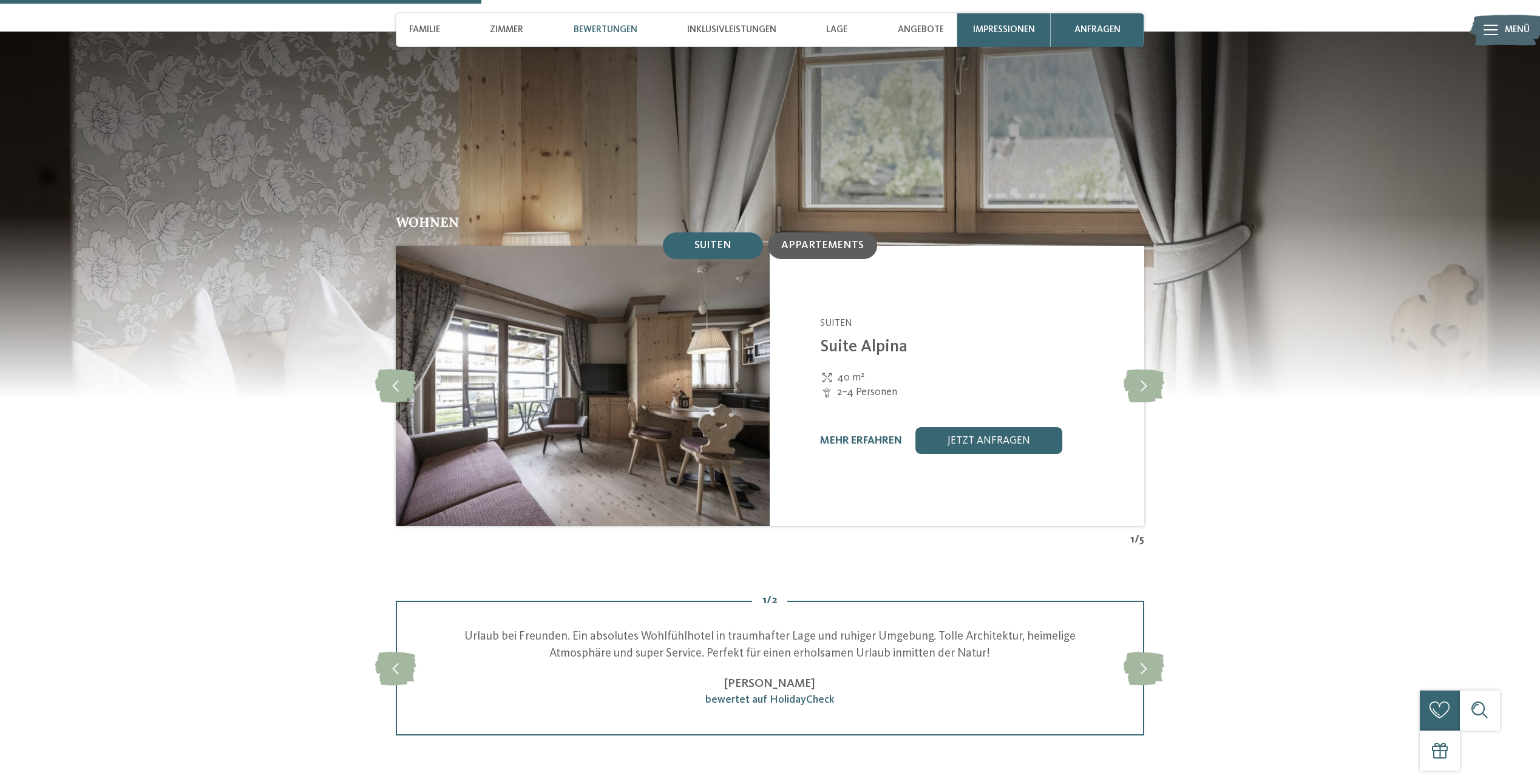
click at [827, 240] on span "Appartements" at bounding box center [822, 245] width 82 height 10
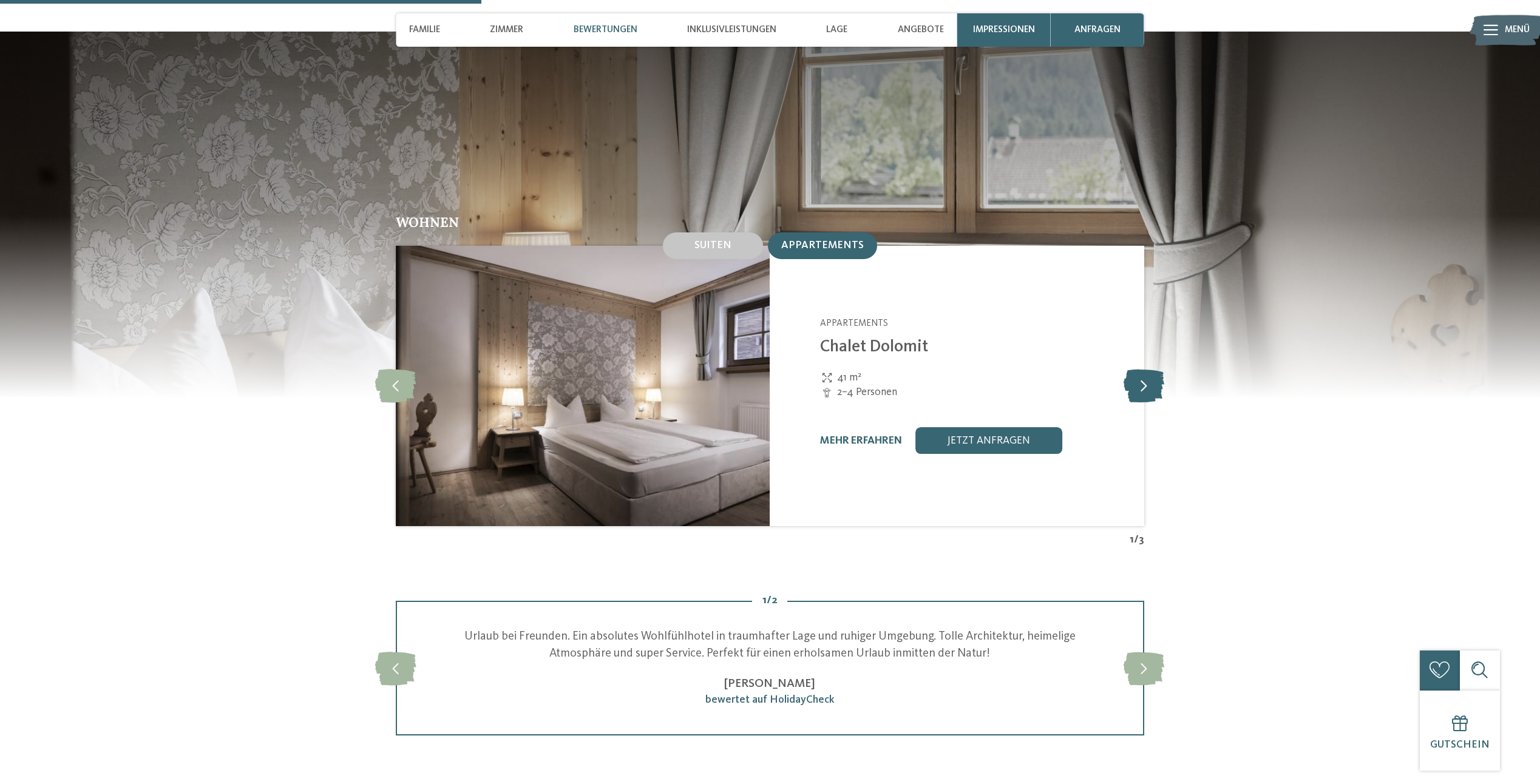
click at [1147, 369] on icon at bounding box center [1143, 386] width 40 height 33
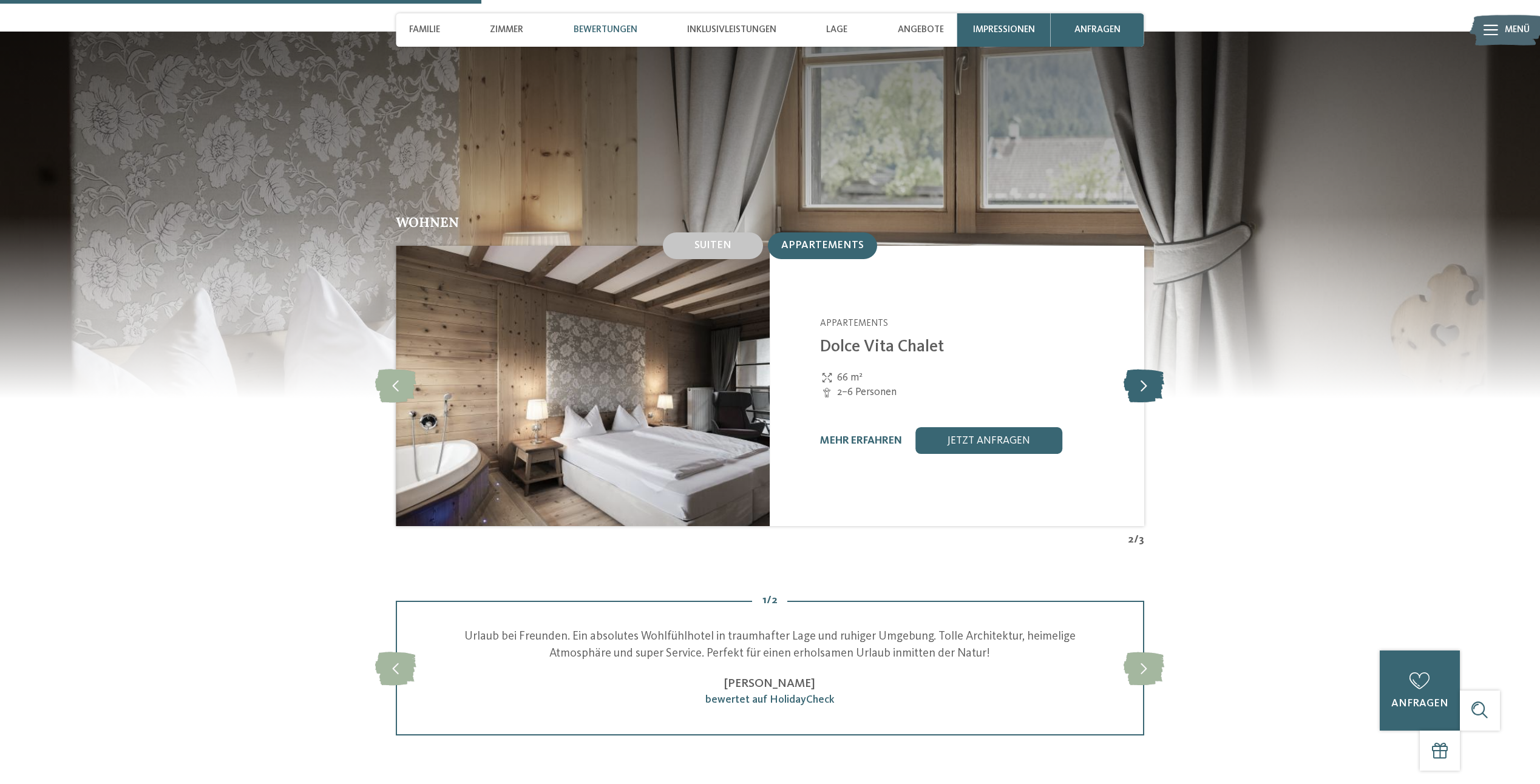
click at [1147, 369] on icon at bounding box center [1143, 386] width 40 height 33
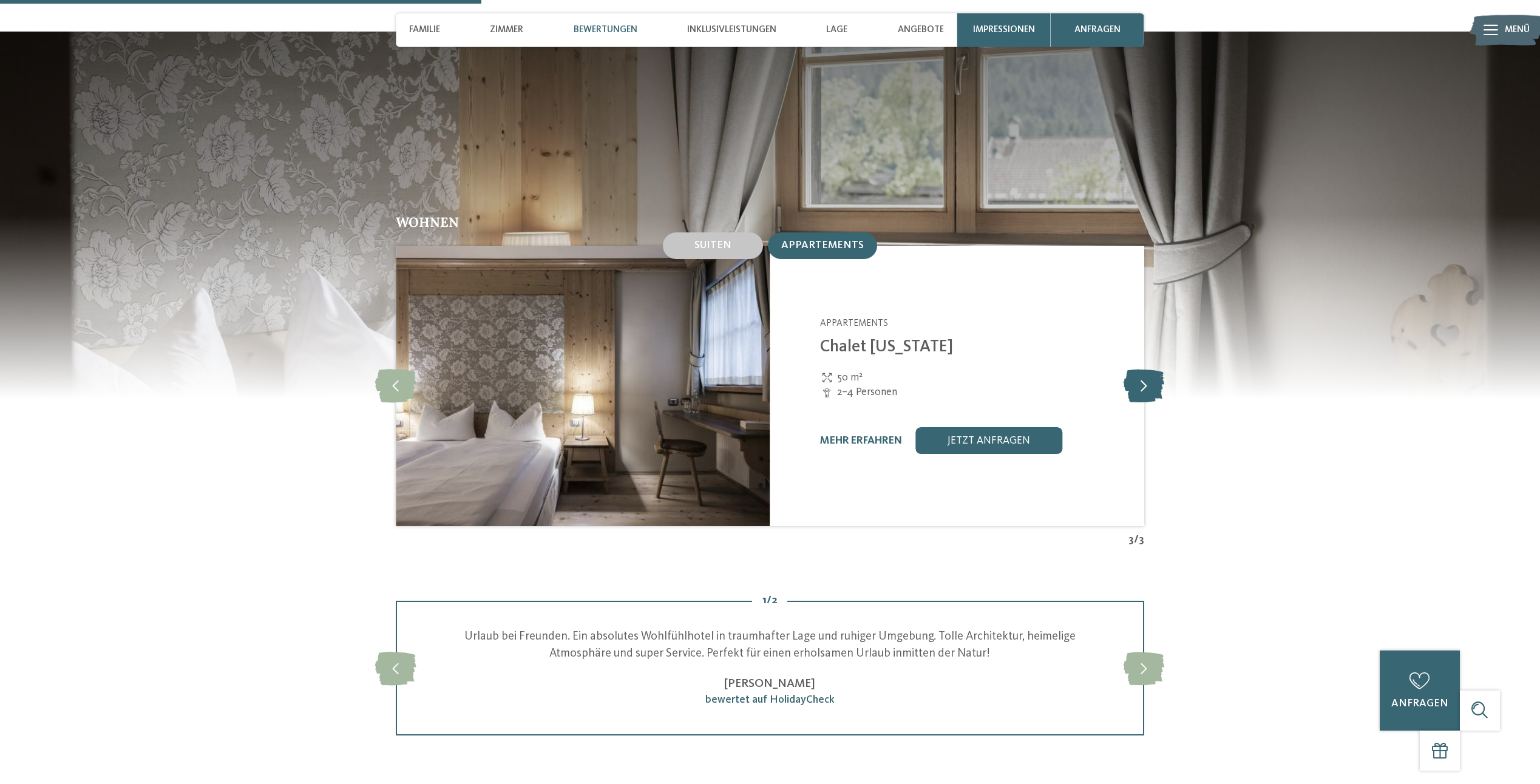
click at [1145, 369] on icon at bounding box center [1143, 386] width 40 height 33
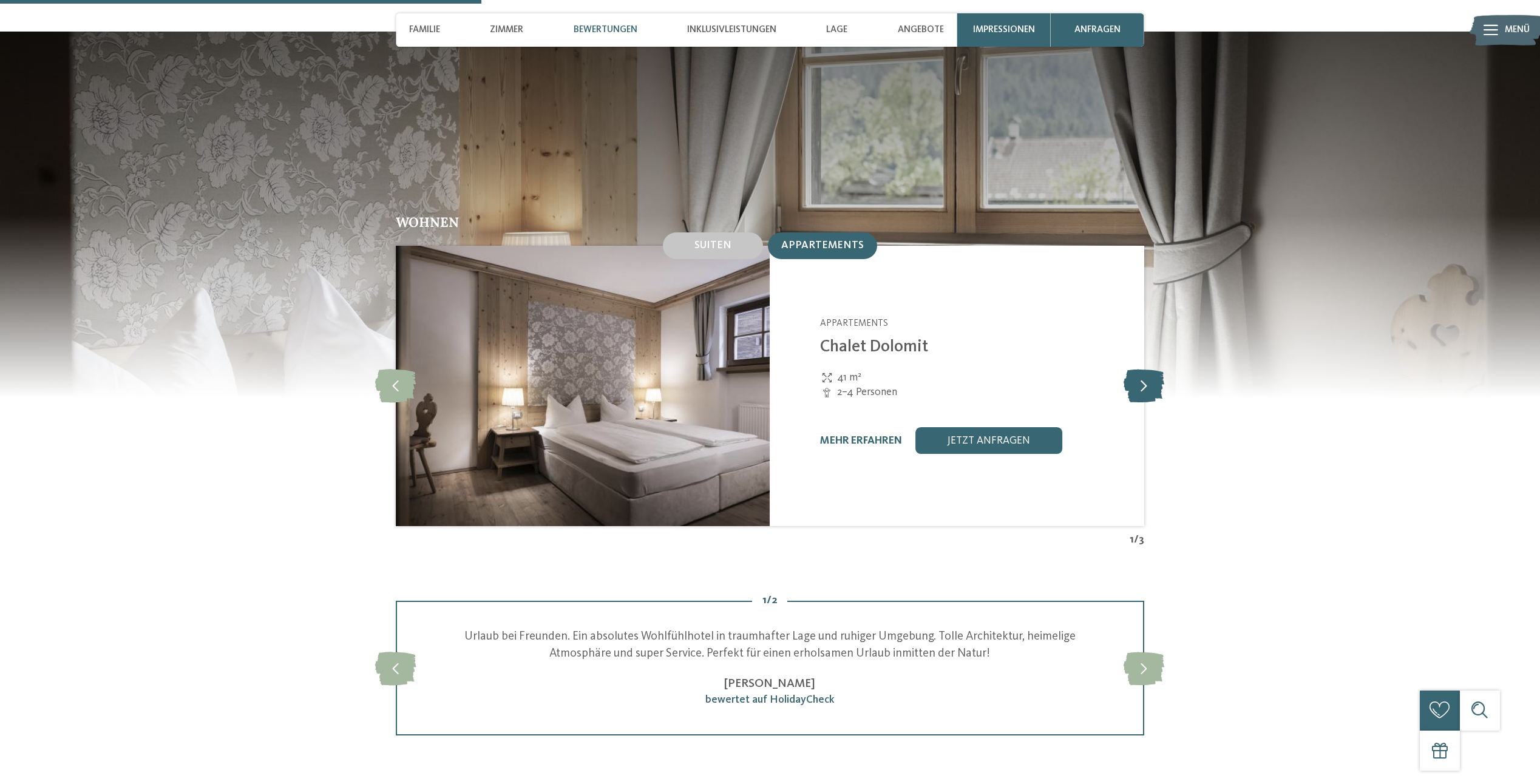
click at [1145, 369] on icon at bounding box center [1143, 386] width 40 height 33
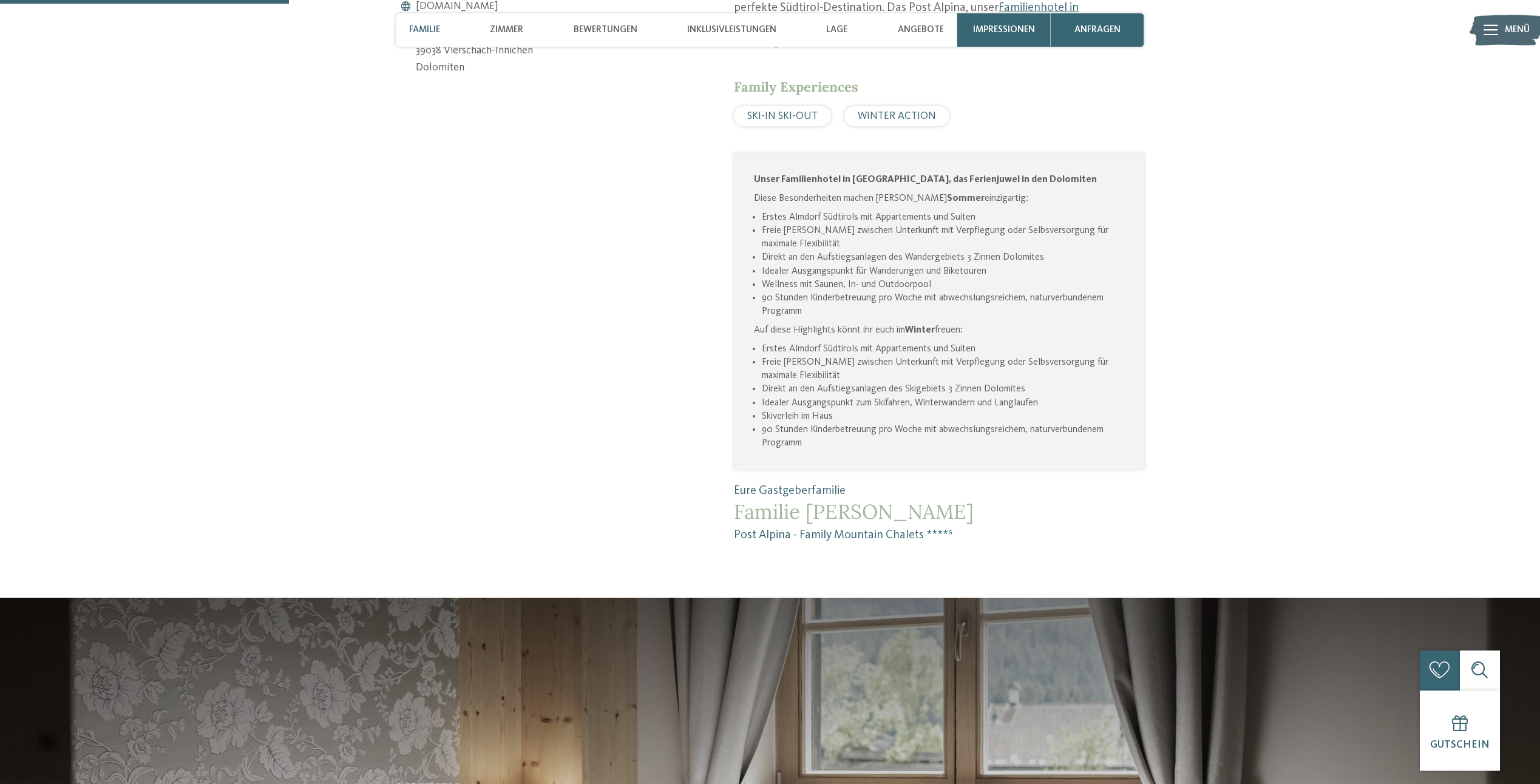
scroll to position [566, 0]
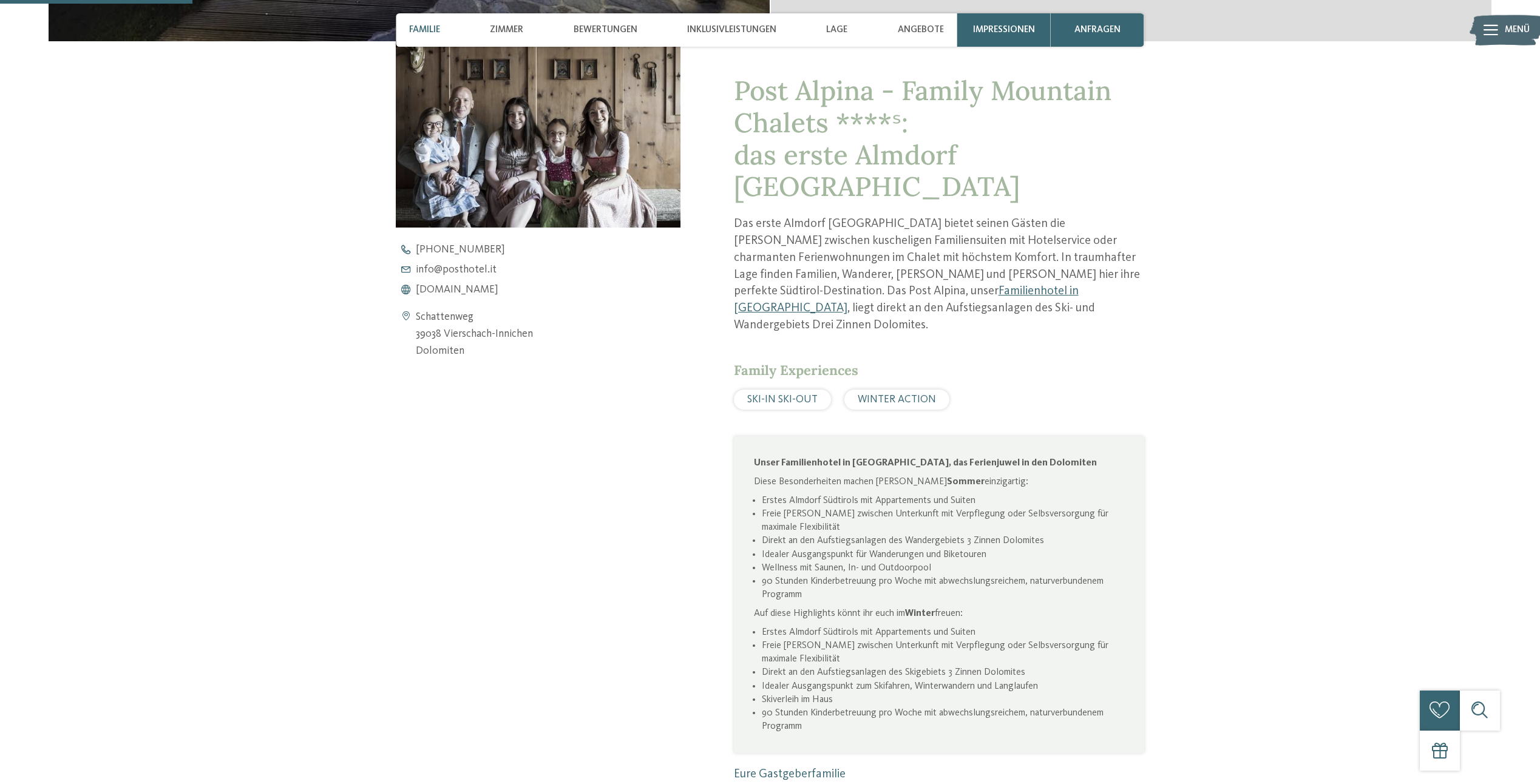
click at [783, 394] on span "SKI-IN SKI-OUT" at bounding box center [782, 399] width 70 height 10
click at [890, 394] on span "WINTER ACTION" at bounding box center [896, 399] width 78 height 10
click at [474, 287] on span "www.postalpina.it" at bounding box center [457, 290] width 82 height 11
